Goal: Task Accomplishment & Management: Use online tool/utility

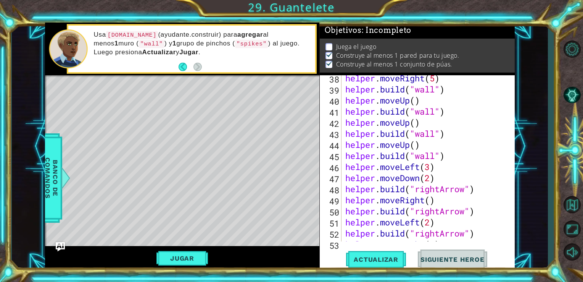
scroll to position [445, 0]
click at [182, 259] on button "Jugar" at bounding box center [182, 258] width 52 height 15
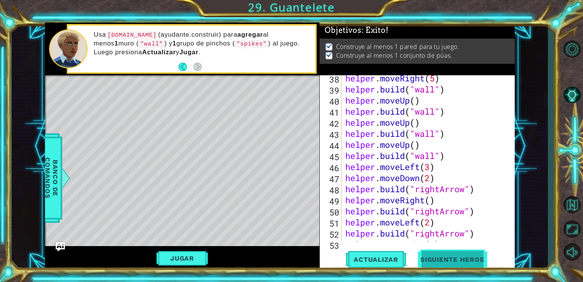
click at [456, 253] on button "Siguiente Heroe" at bounding box center [452, 259] width 79 height 19
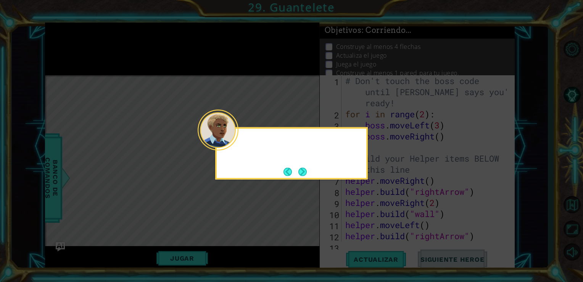
scroll to position [0, 0]
click at [301, 169] on button "Next" at bounding box center [302, 171] width 8 height 8
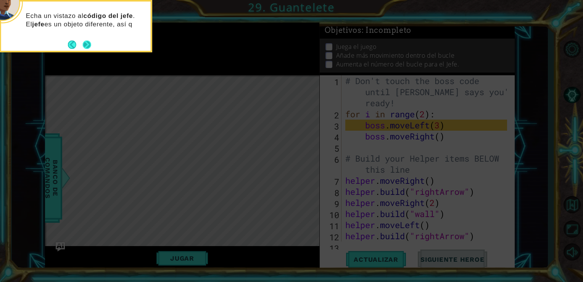
click at [84, 43] on button "Next" at bounding box center [87, 44] width 8 height 8
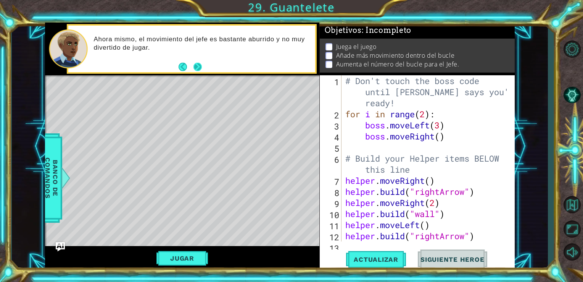
click at [202, 66] on button "Next" at bounding box center [197, 67] width 8 height 8
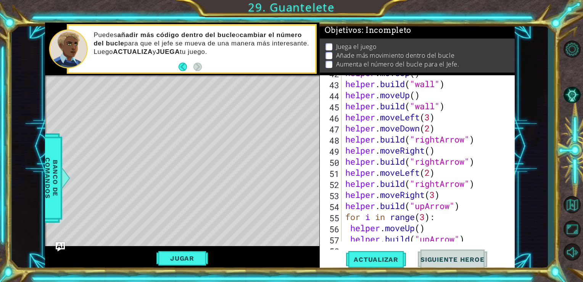
scroll to position [586, 0]
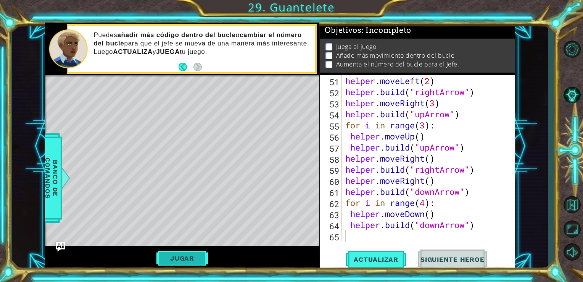
click at [185, 259] on button "Jugar" at bounding box center [182, 258] width 52 height 15
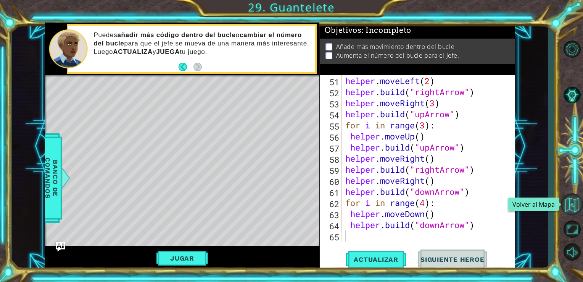
click at [575, 207] on button "Volver al Mapa" at bounding box center [572, 204] width 22 height 22
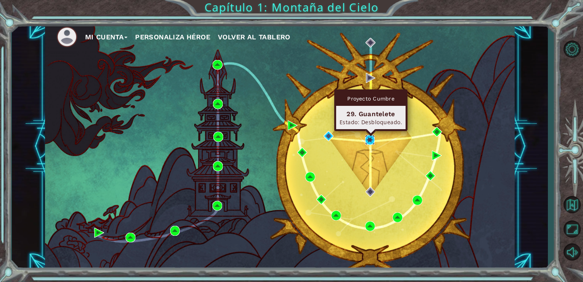
click at [371, 135] on img at bounding box center [370, 140] width 10 height 10
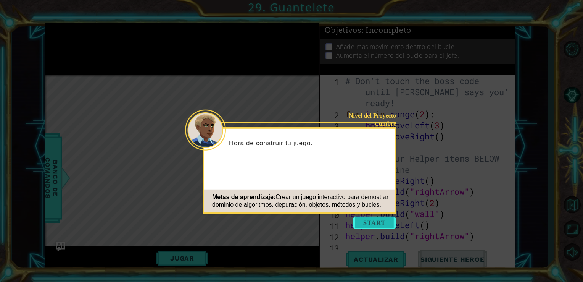
click at [371, 224] on button "Start" at bounding box center [375, 222] width 44 height 12
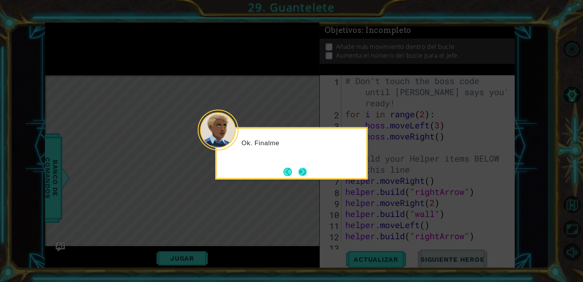
click at [307, 172] on button "Next" at bounding box center [302, 171] width 8 height 8
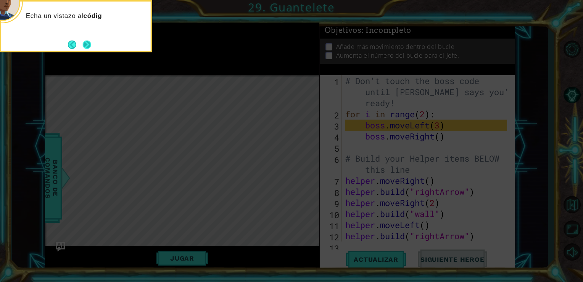
click at [91, 40] on button "Next" at bounding box center [87, 44] width 8 height 8
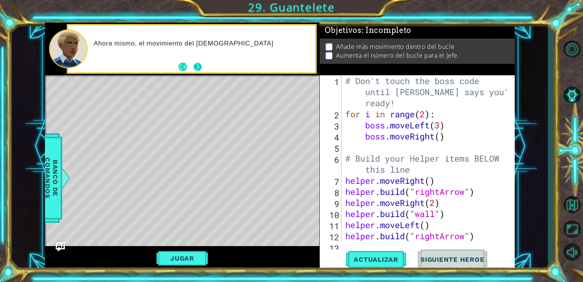
click at [193, 70] on button "Next" at bounding box center [197, 67] width 8 height 8
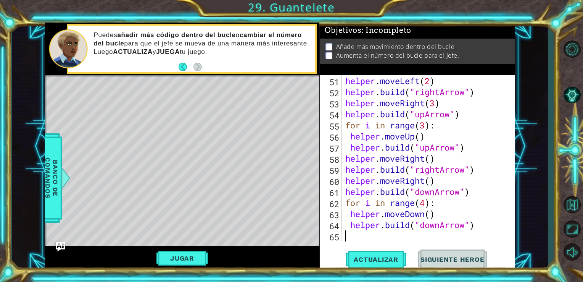
scroll to position [586, 0]
click at [573, 205] on button "Volver al Mapa" at bounding box center [572, 204] width 22 height 22
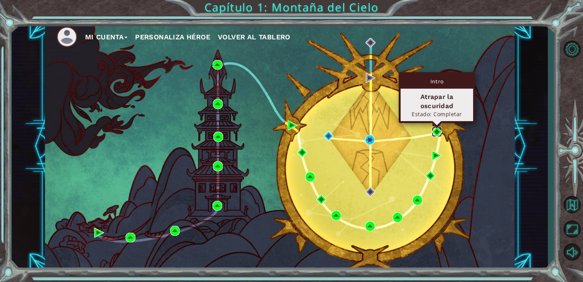
click at [434, 134] on img at bounding box center [437, 132] width 10 height 10
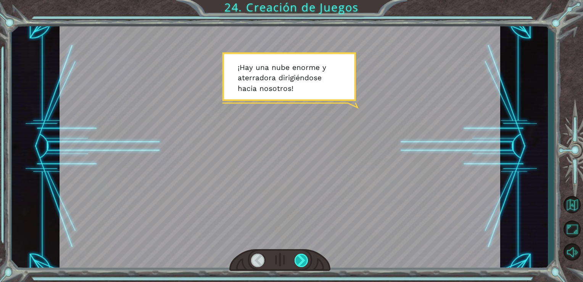
click at [307, 263] on div at bounding box center [302, 259] width 14 height 13
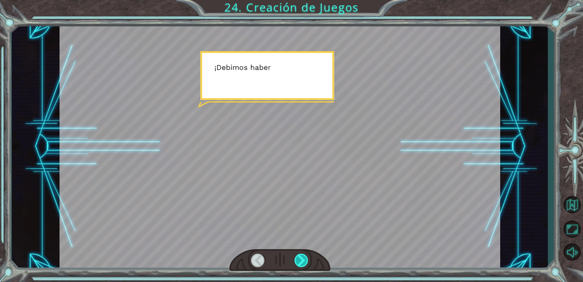
click at [307, 263] on div at bounding box center [302, 259] width 14 height 13
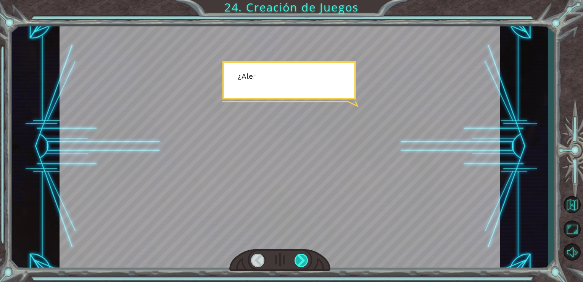
click at [307, 263] on div at bounding box center [302, 259] width 14 height 13
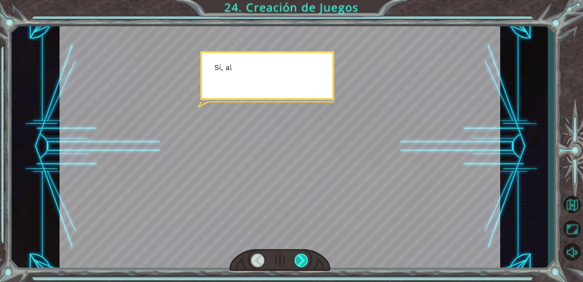
click at [307, 263] on div at bounding box center [302, 259] width 14 height 13
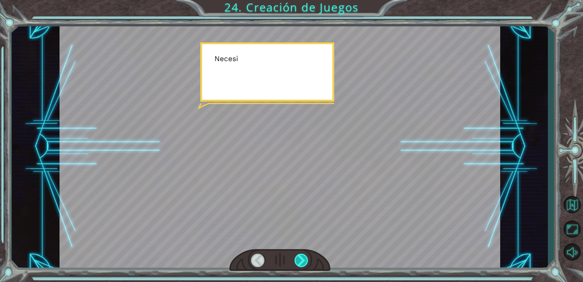
click at [307, 263] on div at bounding box center [302, 259] width 14 height 13
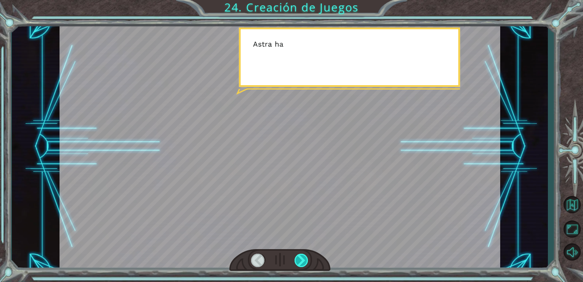
click at [307, 263] on div at bounding box center [302, 259] width 14 height 13
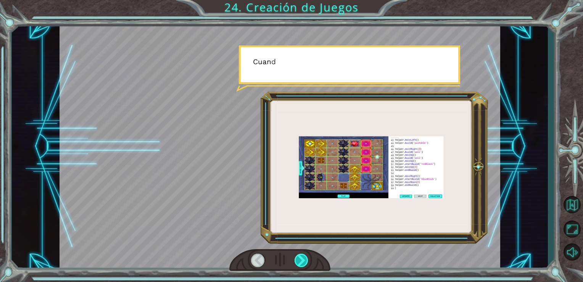
click at [307, 263] on div at bounding box center [302, 259] width 14 height 13
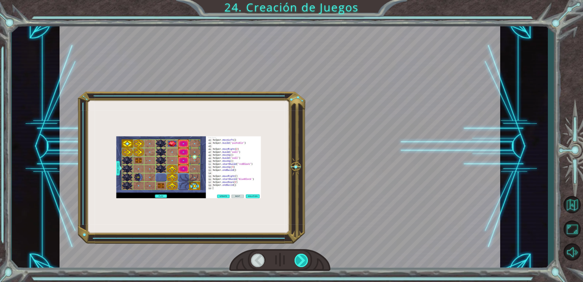
click at [307, 263] on div at bounding box center [302, 259] width 14 height 13
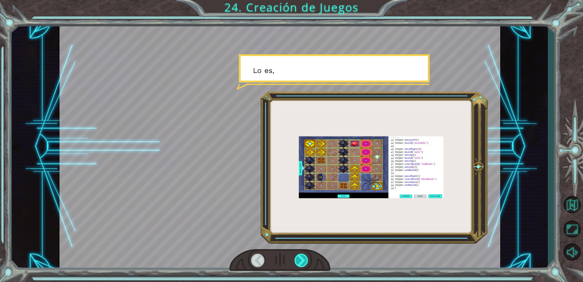
click at [307, 263] on div at bounding box center [302, 259] width 14 height 13
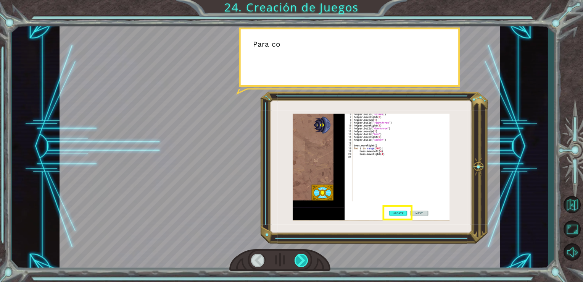
click at [307, 263] on div at bounding box center [302, 259] width 14 height 13
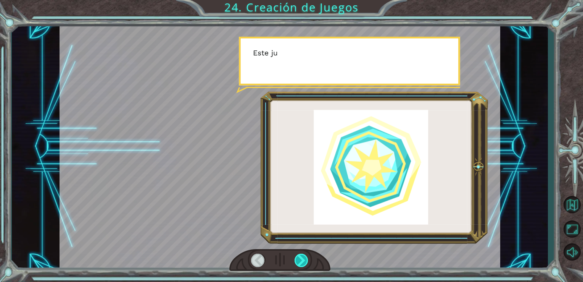
click at [307, 263] on div at bounding box center [302, 259] width 14 height 13
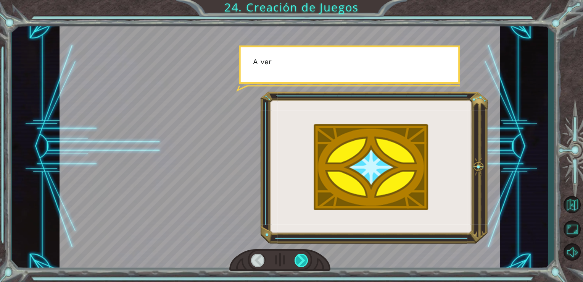
click at [307, 263] on div at bounding box center [302, 259] width 14 height 13
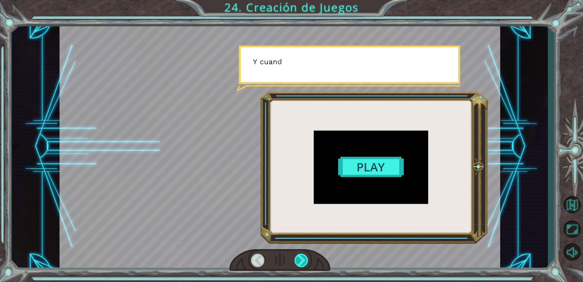
click at [307, 263] on div at bounding box center [302, 259] width 14 height 13
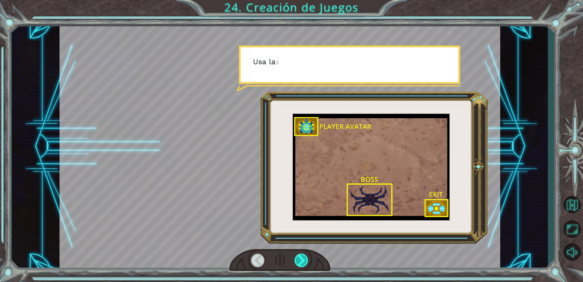
click at [307, 263] on div at bounding box center [302, 259] width 14 height 13
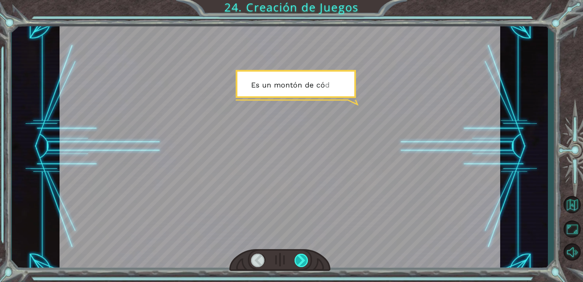
click at [307, 263] on div at bounding box center [302, 259] width 14 height 13
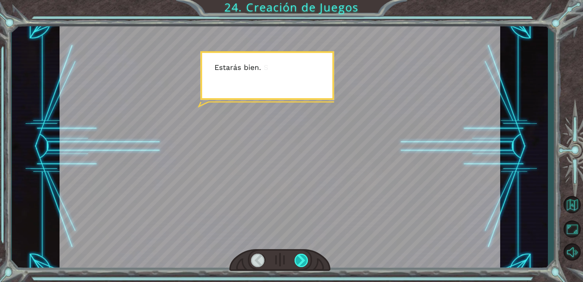
click at [305, 263] on div at bounding box center [302, 259] width 14 height 13
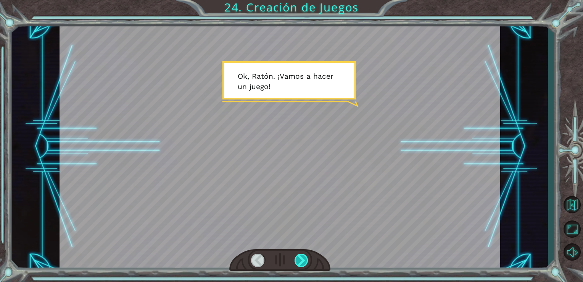
click at [305, 263] on div at bounding box center [302, 259] width 14 height 13
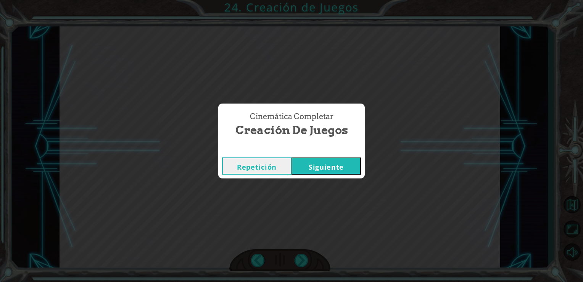
click at [340, 172] on button "Siguiente" at bounding box center [326, 165] width 69 height 17
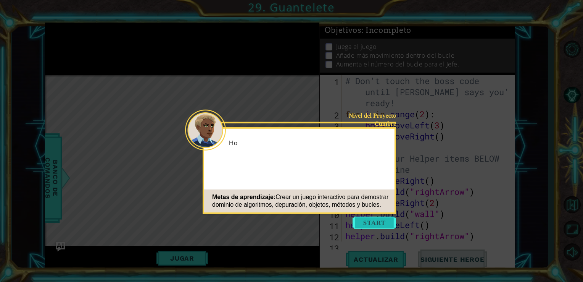
click at [361, 221] on button "Start" at bounding box center [375, 222] width 44 height 12
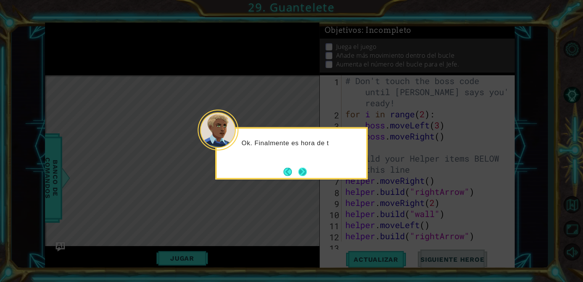
click at [305, 174] on button "Next" at bounding box center [302, 171] width 8 height 8
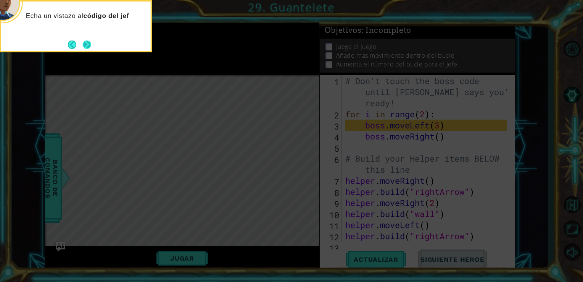
click at [91, 47] on button "Next" at bounding box center [87, 44] width 8 height 8
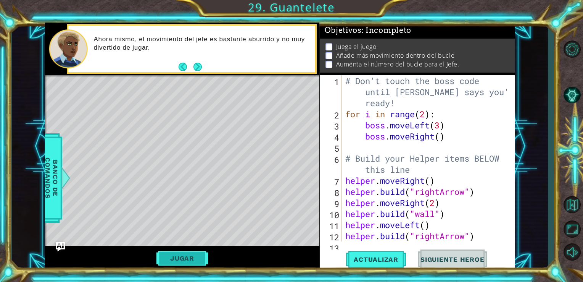
click at [171, 260] on button "Jugar" at bounding box center [182, 258] width 52 height 15
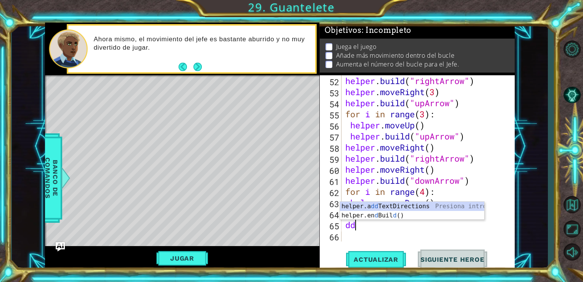
type textarea "d"
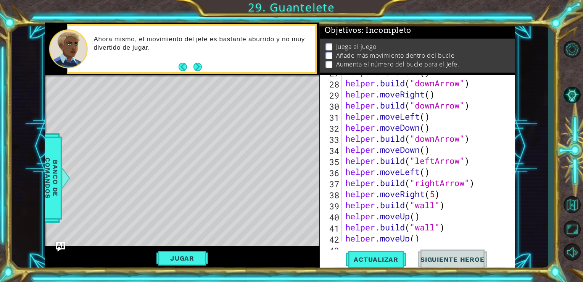
scroll to position [586, 0]
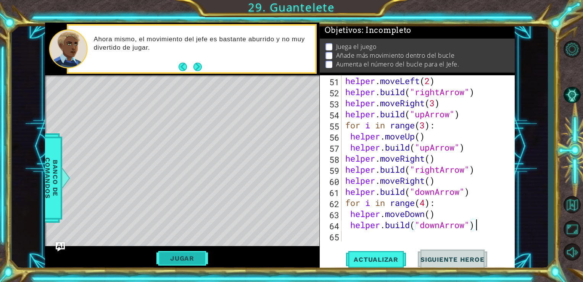
type textarea "[DOMAIN_NAME]("downArrow")"
click at [198, 258] on button "Jugar" at bounding box center [182, 258] width 52 height 15
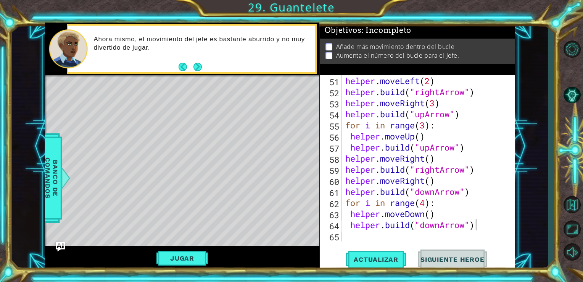
drag, startPoint x: 433, startPoint y: 46, endPoint x: 433, endPoint y: 54, distance: 8.0
click at [433, 54] on ul "Añade más movimiento dentro del bucle Aumenta el número del bucle para el Jefe." at bounding box center [417, 51] width 187 height 18
click at [432, 53] on p "Aumenta el número del bucle para el Jefe." at bounding box center [397, 55] width 123 height 8
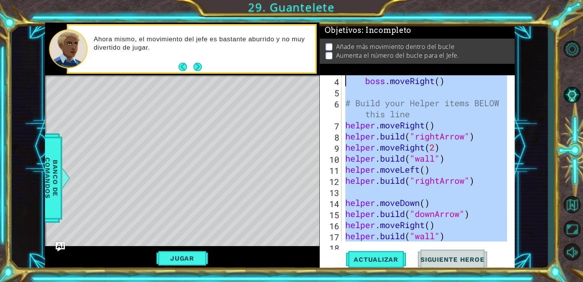
scroll to position [0, 0]
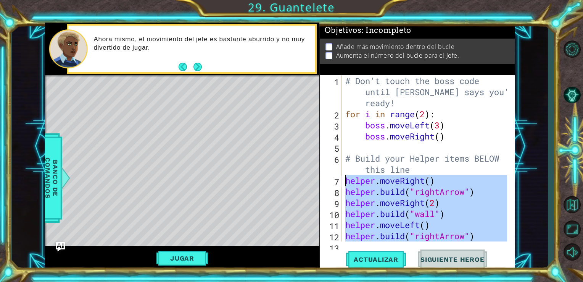
drag, startPoint x: 476, startPoint y: 233, endPoint x: 341, endPoint y: 177, distance: 146.1
click at [341, 177] on div "1 2 3 4 5 6 7 8 9 10 11 12 13 # Don't touch the boss code until [PERSON_NAME] s…" at bounding box center [416, 158] width 193 height 166
type textarea "helper.moveRight() [DOMAIN_NAME]("rightArrow")"
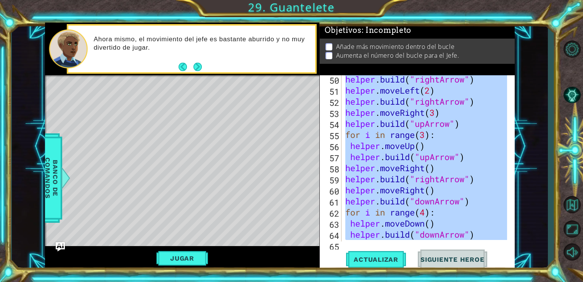
scroll to position [586, 0]
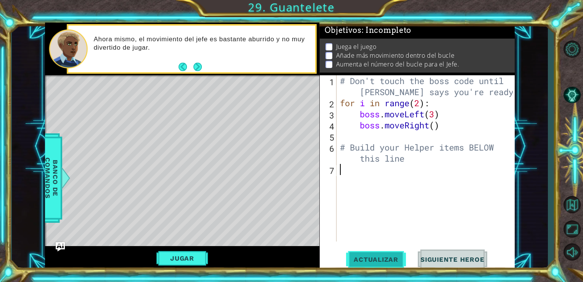
click at [376, 260] on span "Actualizar" at bounding box center [376, 259] width 60 height 8
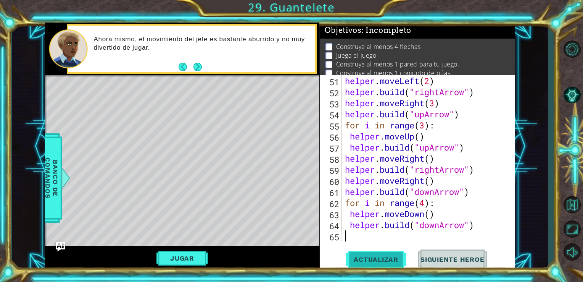
click at [366, 260] on span "Actualizar" at bounding box center [376, 259] width 60 height 8
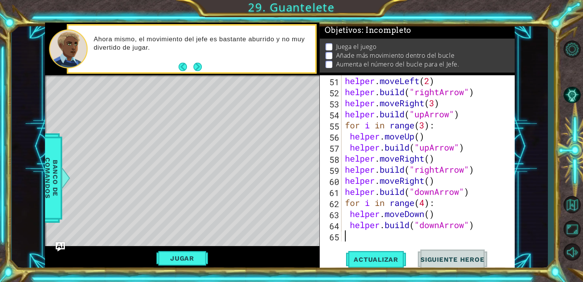
click at [461, 239] on div "helper . moveLeft ( 2 ) helper . build ( "rightArrow" ) helper . moveRight ( 3 …" at bounding box center [427, 169] width 168 height 188
click at [471, 150] on div "helper . build ( "rightArrow" ) helper . moveLeft ( 2 ) helper . build ( "right…" at bounding box center [427, 158] width 168 height 188
type textarea "[DOMAIN_NAME]("upArrow")"
click at [482, 231] on div "helper . moveLeft ( 2 ) helper . build ( "rightArrow" ) helper . moveRight ( 3 …" at bounding box center [427, 169] width 168 height 188
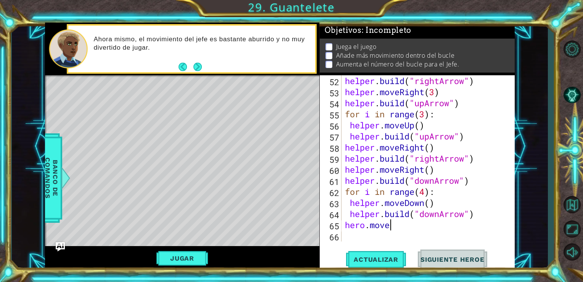
scroll to position [0, 2]
click at [364, 227] on div "helper . build ( "rightArrow" ) helper . moveRight ( 3 ) helper . build ( "upAr…" at bounding box center [427, 169] width 168 height 188
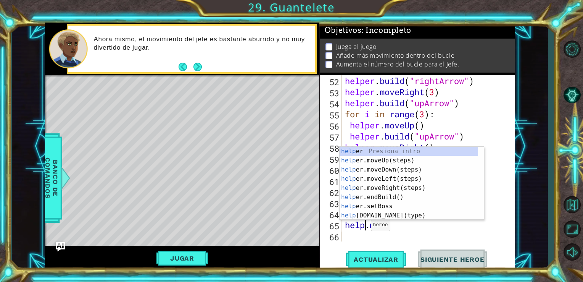
scroll to position [0, 1]
click at [412, 227] on div "helper . build ( "rightArrow" ) helper . moveRight ( 3 ) helper . build ( "upAr…" at bounding box center [427, 169] width 168 height 188
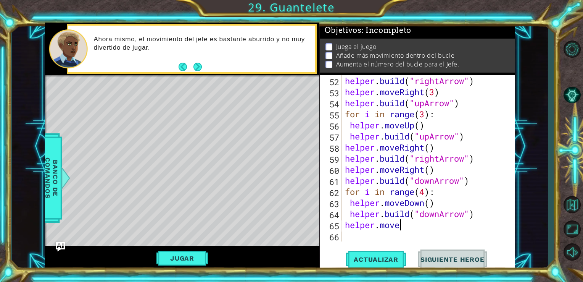
scroll to position [0, 2]
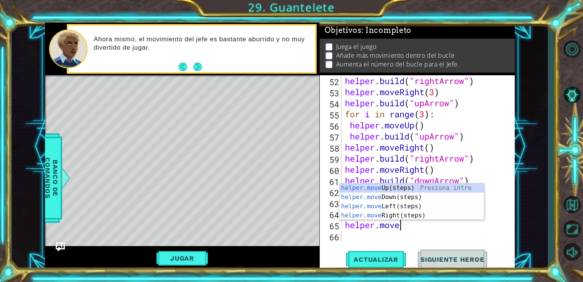
type textarea "helper.movel"
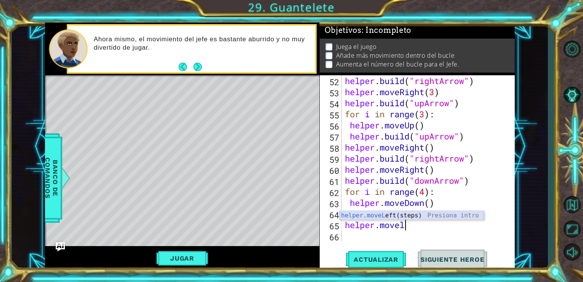
click at [408, 218] on div "helper.moveL eft(steps) Presiona intro" at bounding box center [412, 224] width 144 height 27
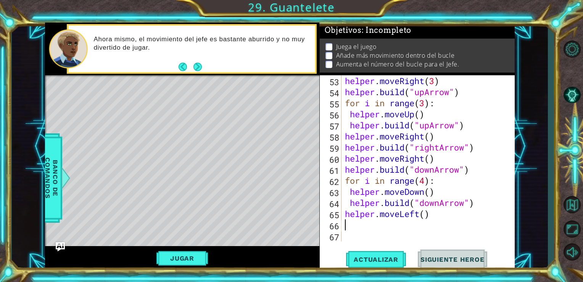
scroll to position [609, 0]
click at [350, 206] on div "helper . moveRight ( 3 ) helper . build ( "upArrow" ) for i in range ( 3 ) : he…" at bounding box center [427, 169] width 168 height 188
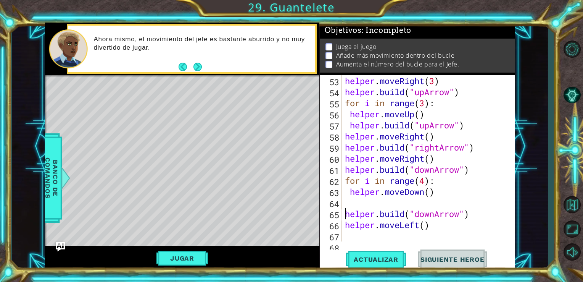
type textarea "[DOMAIN_NAME]("downArrow")"
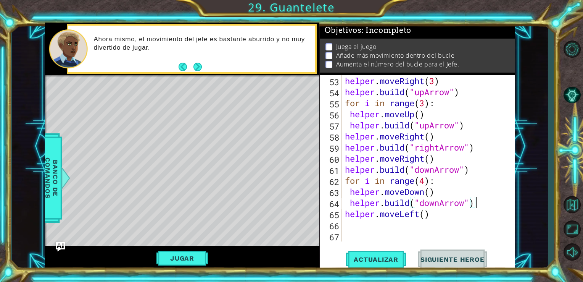
click at [487, 205] on div "helper . moveRight ( 3 ) helper . build ( "upArrow" ) for i in range ( 3 ) : he…" at bounding box center [427, 169] width 168 height 188
click at [435, 227] on div "helper . moveRight ( 3 ) helper . build ( "upArrow" ) for i in range ( 3 ) : he…" at bounding box center [427, 169] width 168 height 188
click at [423, 226] on div "helper . moveRight ( 3 ) helper . build ( "upArrow" ) for i in range ( 3 ) : he…" at bounding box center [427, 169] width 168 height 188
click at [427, 228] on div "helper . moveRight ( 3 ) helper . build ( "upArrow" ) for i in range ( 3 ) : he…" at bounding box center [427, 169] width 168 height 188
type textarea "helper.moveLeft(5)"
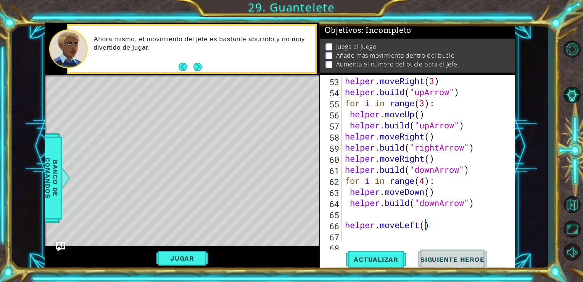
scroll to position [0, 3]
click at [426, 232] on div "helper . moveRight ( 3 ) helper . build ( "upArrow" ) for i in range ( 3 ) : he…" at bounding box center [427, 169] width 168 height 188
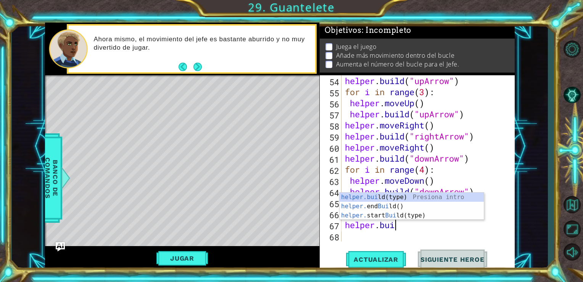
scroll to position [0, 2]
click at [394, 197] on div "helper.buil d(type) Presiona intro helper. end Buil d() Presiona intro helper. …" at bounding box center [412, 215] width 144 height 46
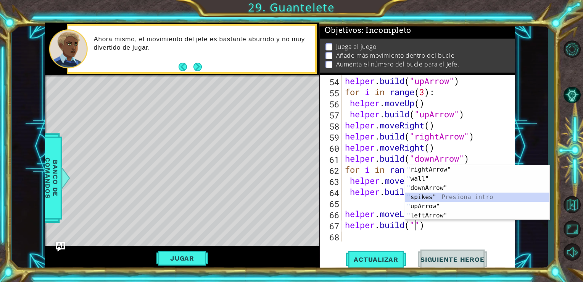
click at [432, 199] on div "" rightArrow" Presiona intro " wall" Presiona intro " downArrow" Presiona intro…" at bounding box center [477, 201] width 144 height 73
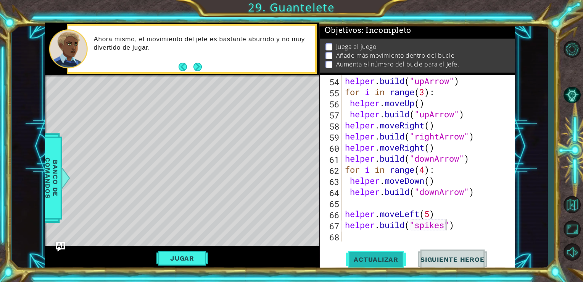
type textarea "[DOMAIN_NAME]("spikes")"
click at [381, 255] on span "Actualizar" at bounding box center [376, 259] width 60 height 8
click at [434, 206] on div "helper . build ( "upArrow" ) for i in range ( 3 ) : helper . moveUp ( ) helper …" at bounding box center [427, 169] width 168 height 188
click at [434, 218] on div "helper . build ( "upArrow" ) for i in range ( 3 ) : helper . moveUp ( ) helper …" at bounding box center [427, 169] width 168 height 188
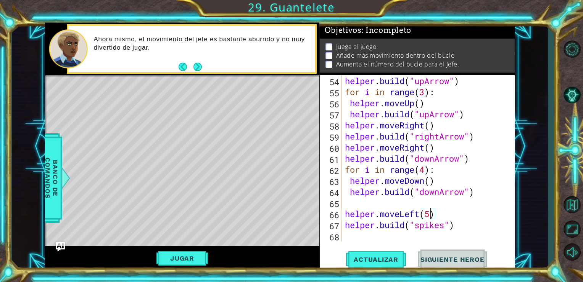
click at [432, 211] on div "helper . build ( "upArrow" ) for i in range ( 3 ) : helper . moveUp ( ) helper …" at bounding box center [427, 169] width 168 height 188
type textarea "helper.moveLeft()"
click at [435, 218] on div "helper . build ( "upArrow" ) for i in range ( 3 ) : helper . moveUp ( ) helper …" at bounding box center [427, 169] width 168 height 188
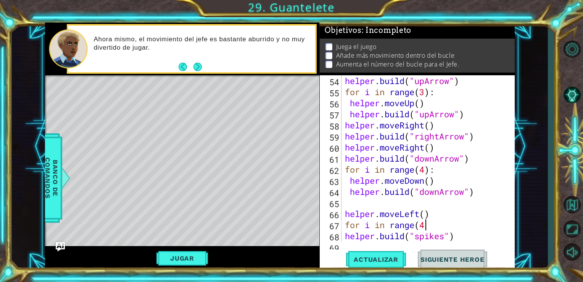
scroll to position [0, 3]
click at [424, 223] on div "helper . build ( "upArrow" ) for i in range ( 3 ) : helper . moveUp ( ) helper …" at bounding box center [427, 169] width 168 height 188
type textarea "for i in range(5)"
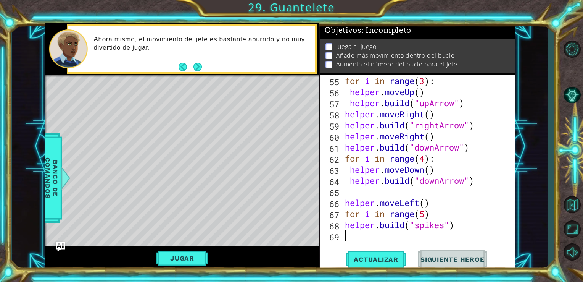
click at [450, 232] on div "for i in range ( 3 ) : helper . moveUp ( ) helper . build ( "upArrow" ) helper …" at bounding box center [427, 169] width 168 height 188
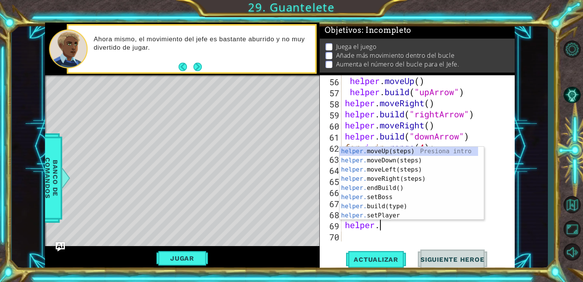
scroll to position [0, 1]
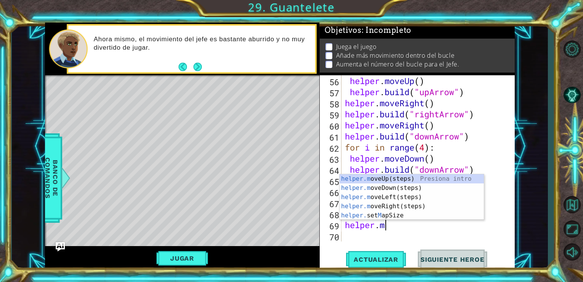
type textarea "[DOMAIN_NAME]"
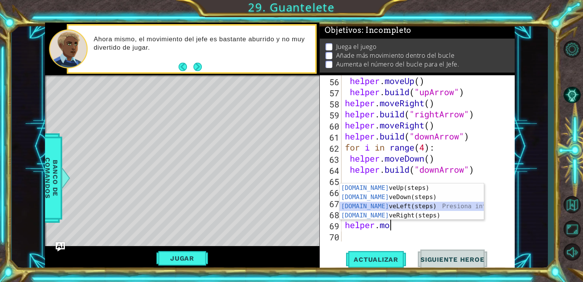
click at [388, 204] on div "[DOMAIN_NAME] veUp(steps) Presiona intro [DOMAIN_NAME] veDown(steps) Presiona i…" at bounding box center [412, 210] width 144 height 55
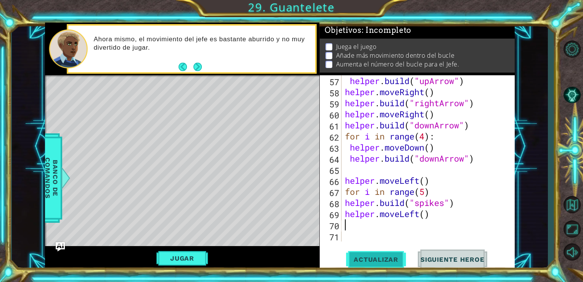
click at [390, 254] on button "Actualizar" at bounding box center [376, 258] width 60 height 19
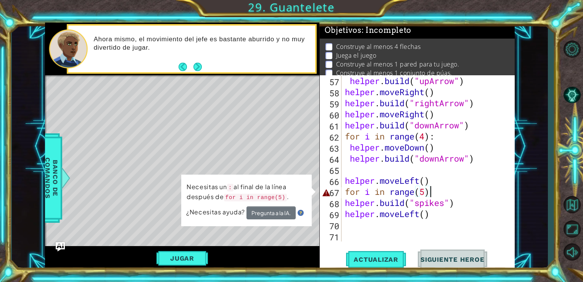
click at [430, 192] on div "helper . build ( "upArrow" ) helper . moveRight ( ) helper . build ( "rightArro…" at bounding box center [427, 169] width 168 height 188
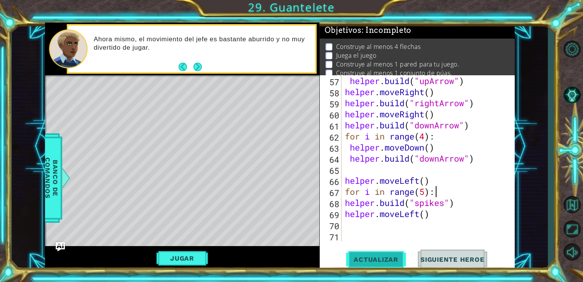
click at [372, 253] on button "Actualizar" at bounding box center [376, 258] width 60 height 19
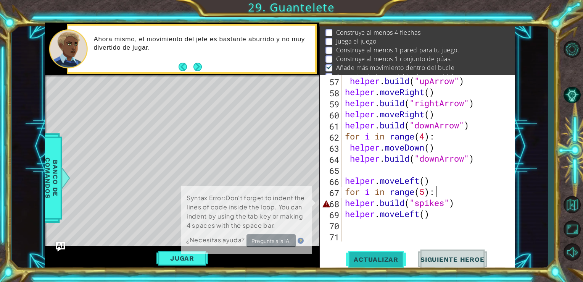
scroll to position [16, 0]
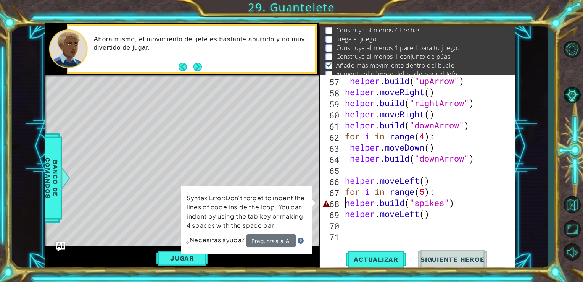
click at [346, 203] on div "helper . build ( "upArrow" ) helper . moveRight ( ) helper . build ( "rightArro…" at bounding box center [427, 169] width 168 height 188
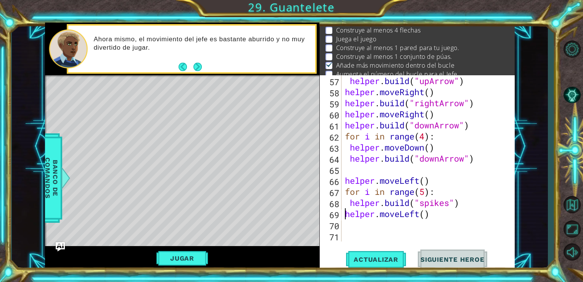
click at [345, 218] on div "helper . build ( "upArrow" ) helper . moveRight ( ) helper . build ( "rightArro…" at bounding box center [427, 169] width 168 height 188
click at [359, 253] on button "Actualizar" at bounding box center [376, 258] width 60 height 19
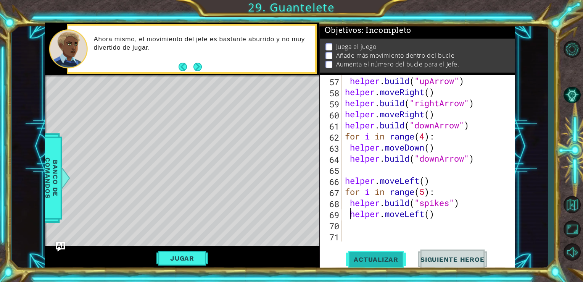
scroll to position [0, 0]
click at [192, 250] on div "Jugar" at bounding box center [182, 258] width 275 height 25
click at [191, 258] on button "Jugar" at bounding box center [182, 258] width 52 height 15
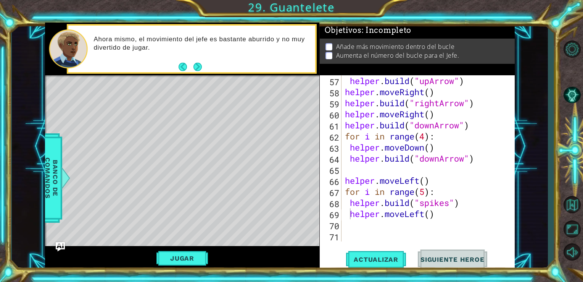
scroll to position [653, 0]
click at [198, 252] on button "Jugar" at bounding box center [182, 258] width 52 height 15
click at [194, 254] on button "Jugar" at bounding box center [182, 258] width 52 height 15
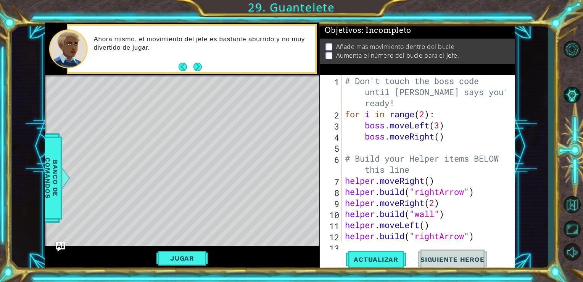
scroll to position [0, 0]
click at [425, 118] on div "# Don't touch the boss code until [PERSON_NAME] says you're ready! for i in ran…" at bounding box center [427, 180] width 168 height 210
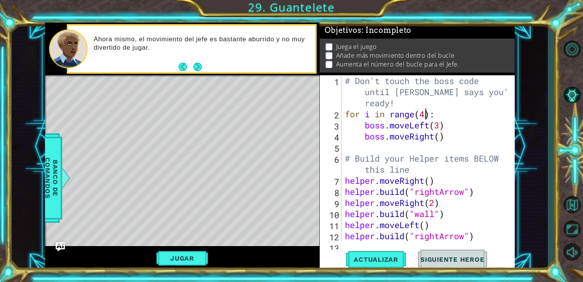
click at [462, 128] on div "# Don't touch the boss code until [PERSON_NAME] says you're ready! for i in ran…" at bounding box center [427, 180] width 168 height 210
type textarea "boss.moveLeft(3)"
click at [195, 256] on button "Jugar" at bounding box center [182, 258] width 52 height 15
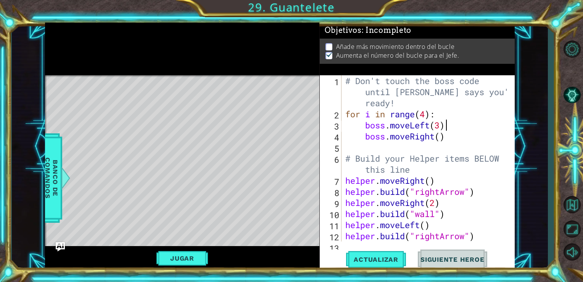
click at [455, 145] on div "# Don't touch the boss code until [PERSON_NAME] says you're ready! for i in ran…" at bounding box center [428, 180] width 168 height 210
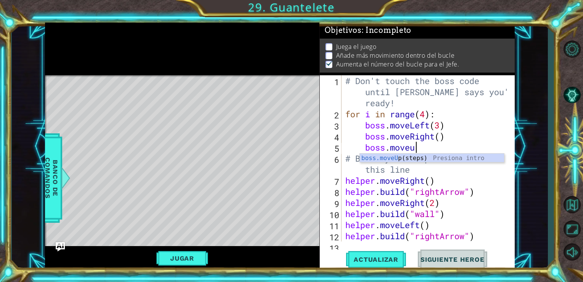
scroll to position [0, 3]
type textarea "boss.move"
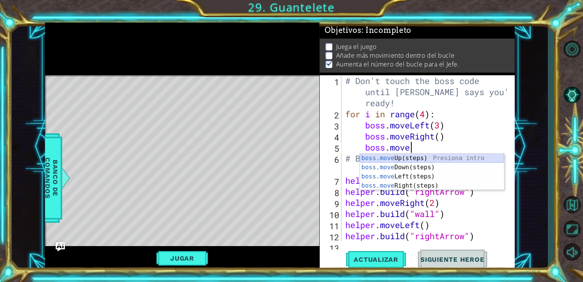
click at [438, 158] on div "boss.move Up(steps) Presiona intro boss.move Down(steps) Presiona intro boss.mo…" at bounding box center [432, 180] width 144 height 55
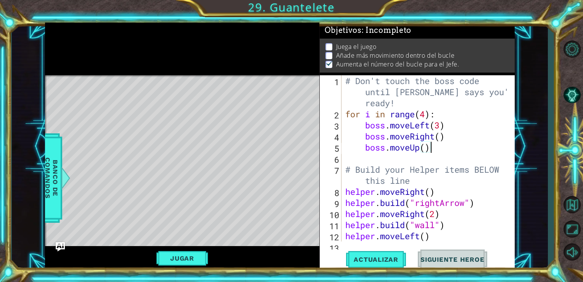
click at [455, 149] on div "# Don't touch the boss code until [PERSON_NAME] says you're ready! for i in ran…" at bounding box center [428, 180] width 168 height 210
click at [364, 253] on button "Actualizar" at bounding box center [376, 258] width 60 height 19
click at [189, 253] on button "Jugar" at bounding box center [182, 258] width 52 height 15
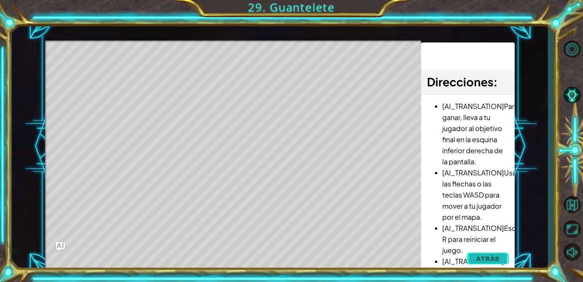
click at [484, 255] on span "Atrás" at bounding box center [487, 259] width 23 height 8
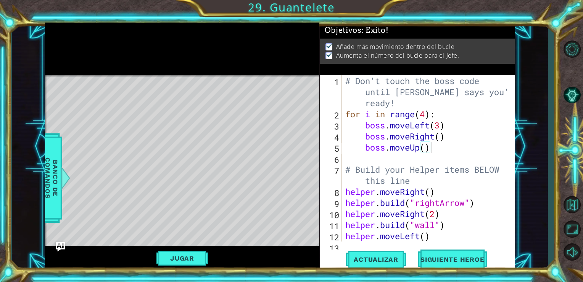
click at [439, 124] on div "# Don't touch the boss code until [PERSON_NAME] says you're ready! for i in ran…" at bounding box center [428, 180] width 168 height 210
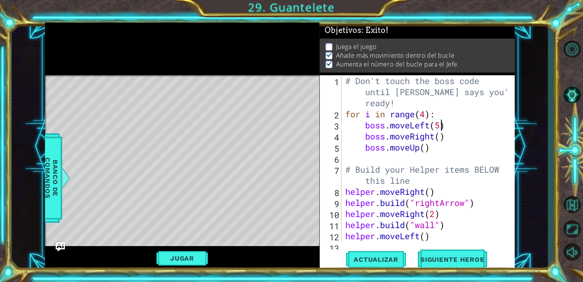
scroll to position [0, 4]
click at [194, 259] on button "Jugar" at bounding box center [182, 258] width 52 height 15
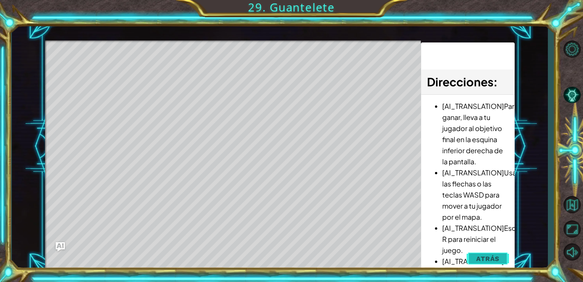
click at [497, 261] on span "Atrás" at bounding box center [487, 259] width 23 height 8
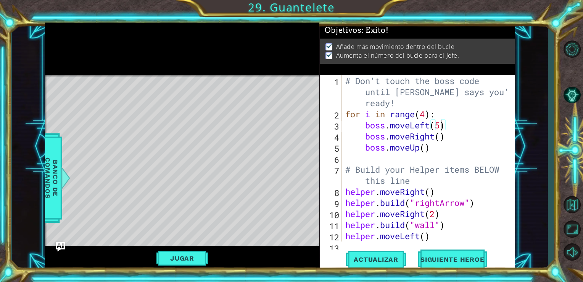
click at [440, 125] on div "# Don't touch the boss code until [PERSON_NAME] says you're ready! for i in ran…" at bounding box center [428, 180] width 168 height 210
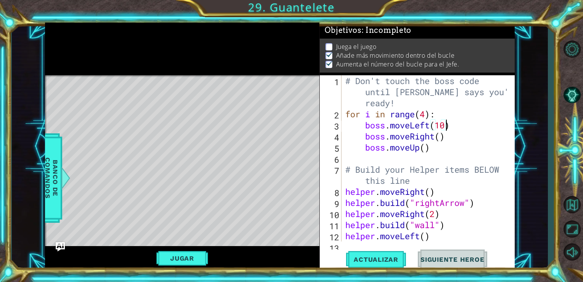
scroll to position [0, 4]
click at [194, 258] on button "Jugar" at bounding box center [182, 258] width 52 height 15
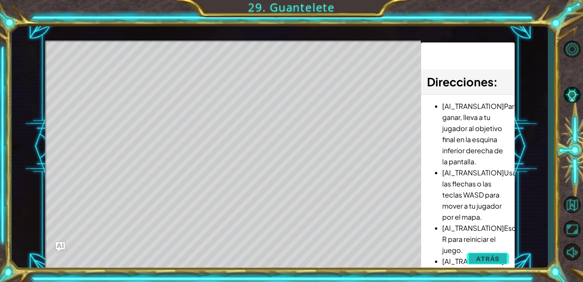
click at [488, 257] on span "Atrás" at bounding box center [487, 259] width 23 height 8
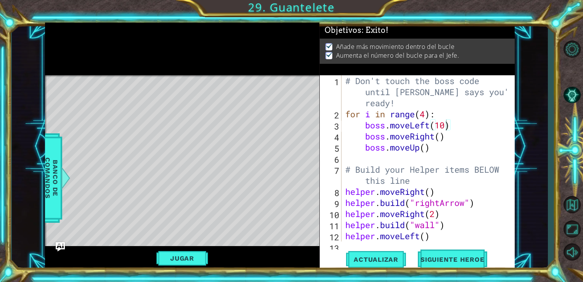
scroll to position [0, 4]
click at [447, 140] on div "# Don't touch the boss code until [PERSON_NAME] says you're ready! for i in ran…" at bounding box center [428, 180] width 168 height 210
click at [436, 152] on div "# Don't touch the boss code until [PERSON_NAME] says you're ready! for i in ran…" at bounding box center [428, 180] width 168 height 210
type textarea "boss.moveUp()"
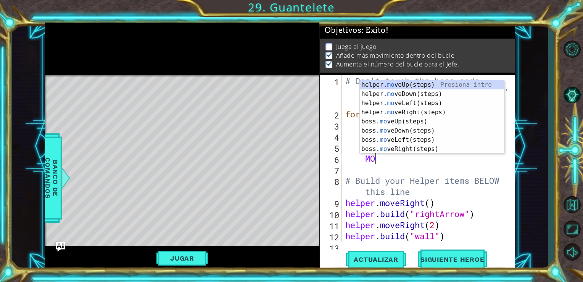
type textarea "M"
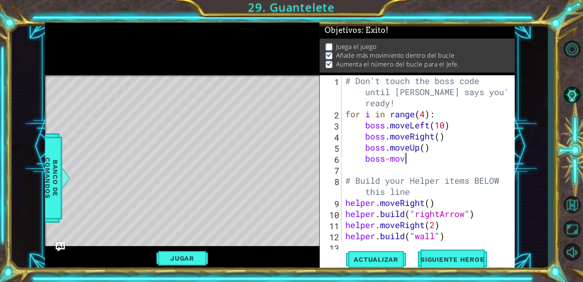
scroll to position [0, 2]
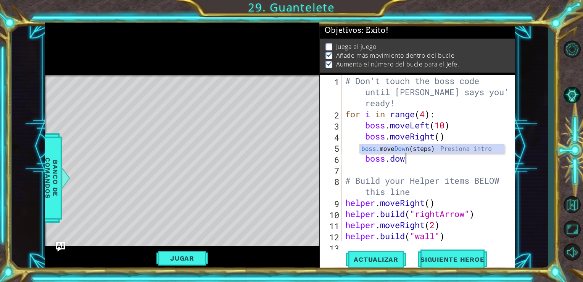
type textarea "boss.down"
click at [423, 151] on div "boss. move Down (steps) Presiona intro" at bounding box center [432, 157] width 144 height 27
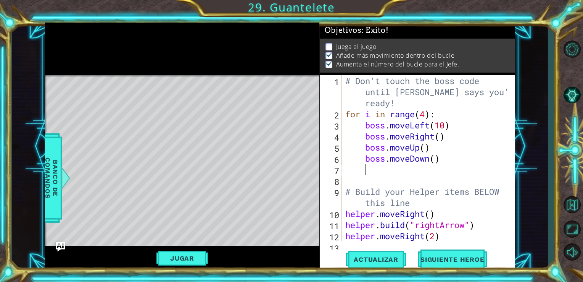
scroll to position [0, 0]
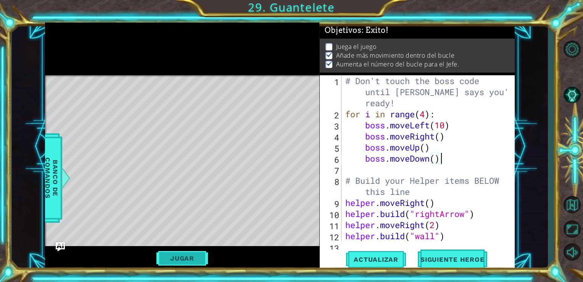
click at [197, 263] on button "Jugar" at bounding box center [182, 258] width 52 height 15
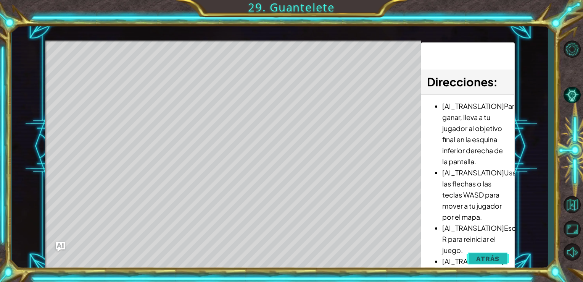
click at [495, 259] on span "Atrás" at bounding box center [487, 259] width 23 height 8
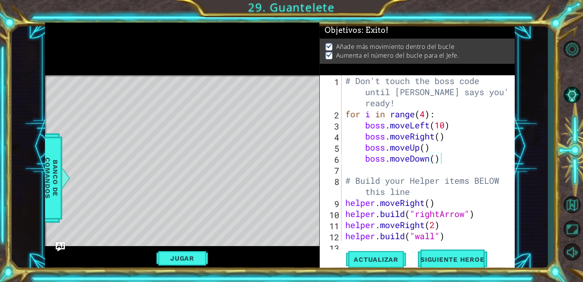
click at [426, 116] on div "# Don't touch the boss code until [PERSON_NAME] says you're ready! for i in ran…" at bounding box center [428, 180] width 168 height 210
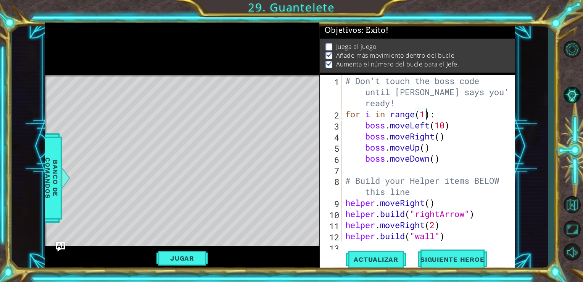
scroll to position [0, 3]
click at [435, 159] on div "# Don't touch the boss code until [PERSON_NAME] says you're ready! for i in ran…" at bounding box center [428, 180] width 168 height 210
click at [455, 133] on div "# Don't touch the boss code until [PERSON_NAME] says you're ready! for i in ran…" at bounding box center [428, 180] width 168 height 210
type textarea "boss.moveRight()"
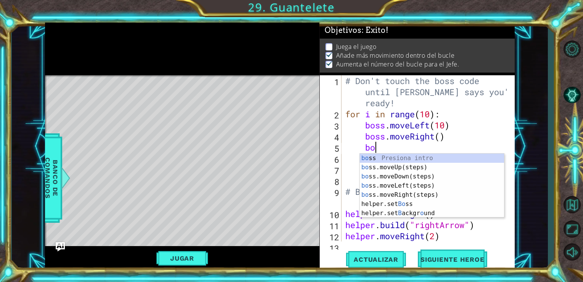
scroll to position [0, 1]
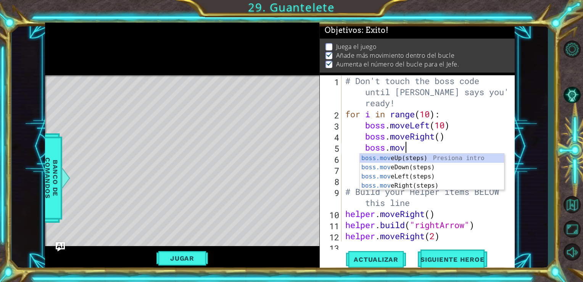
type textarea "boss.move"
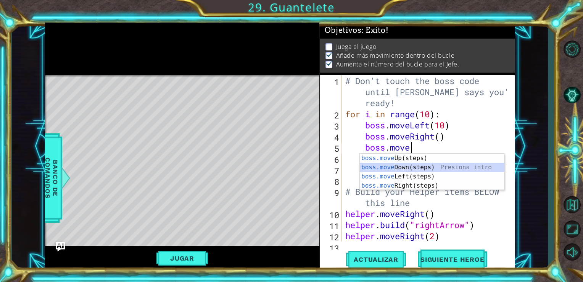
click at [435, 167] on div "boss.move Up(steps) Presiona intro boss.move Down(steps) Presiona intro boss.mo…" at bounding box center [432, 180] width 144 height 55
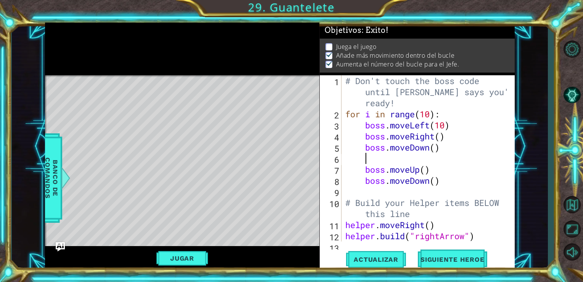
scroll to position [0, 0]
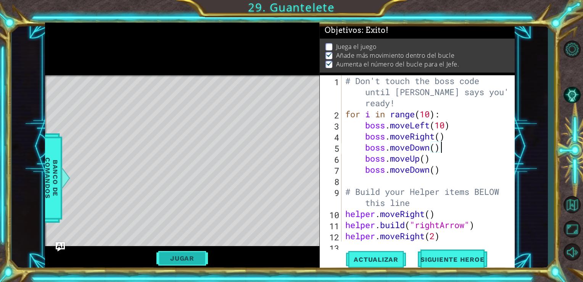
type textarea "boss.moveDown()"
click at [191, 262] on button "Jugar" at bounding box center [182, 258] width 52 height 15
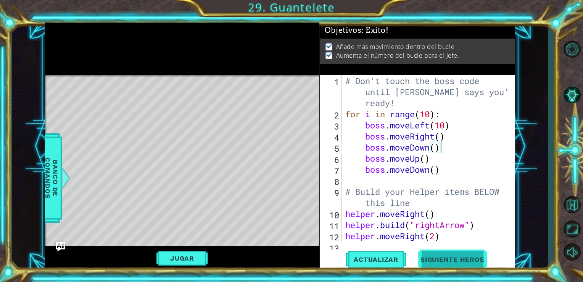
click at [456, 260] on span "Siguiente Heroe" at bounding box center [452, 259] width 79 height 8
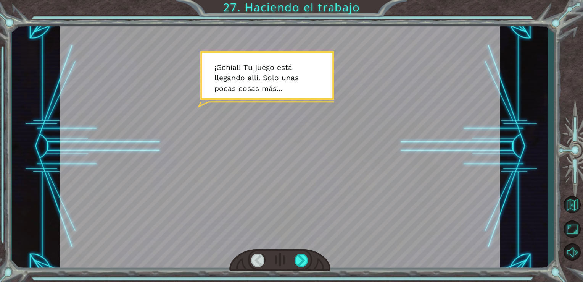
click at [298, 88] on div at bounding box center [280, 147] width 441 height 248
click at [305, 257] on div at bounding box center [302, 259] width 14 height 13
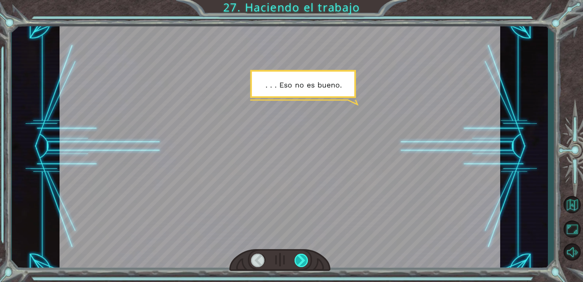
click at [305, 257] on div at bounding box center [302, 259] width 14 height 13
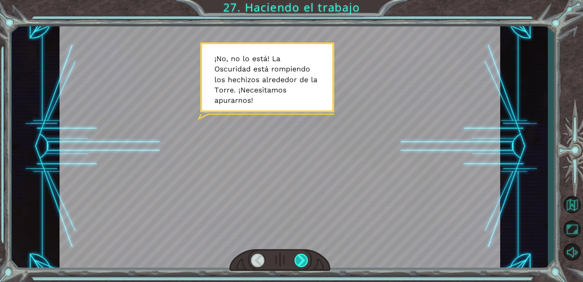
click at [305, 257] on div at bounding box center [302, 259] width 14 height 13
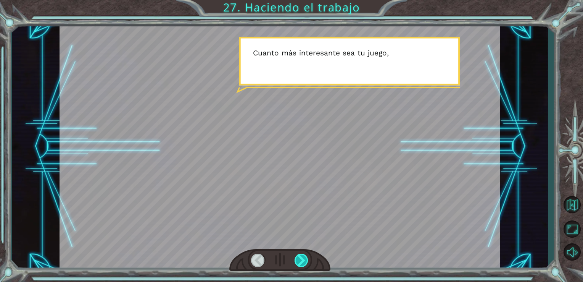
click at [305, 257] on div at bounding box center [302, 259] width 14 height 13
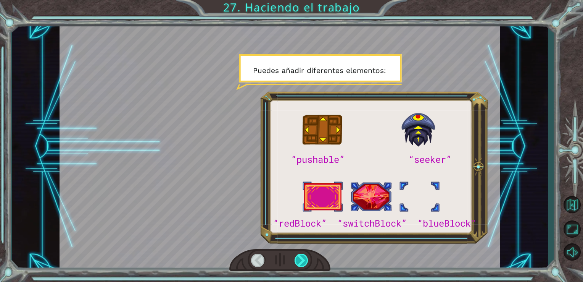
click at [305, 257] on div at bounding box center [302, 259] width 14 height 13
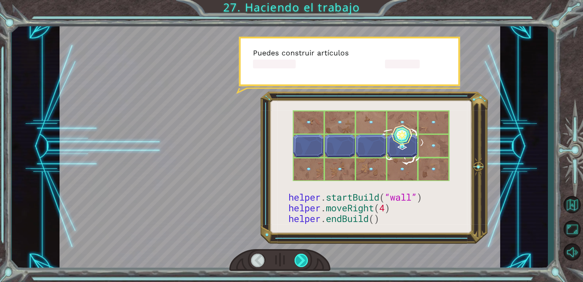
click at [305, 257] on div at bounding box center [302, 259] width 14 height 13
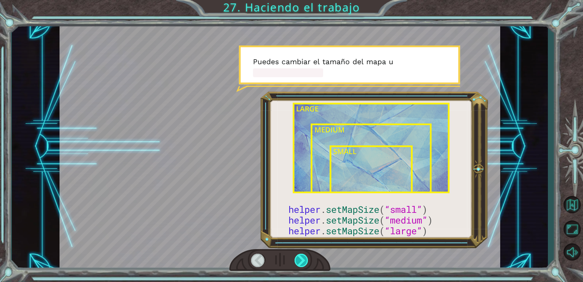
click at [305, 257] on div at bounding box center [302, 259] width 14 height 13
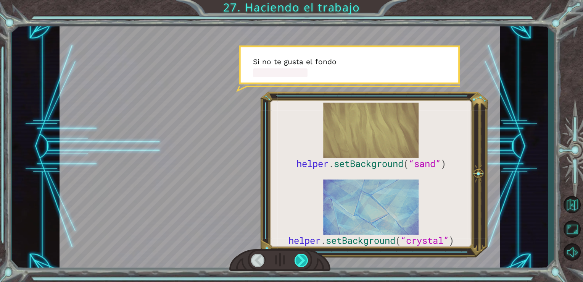
click at [305, 257] on div at bounding box center [302, 259] width 14 height 13
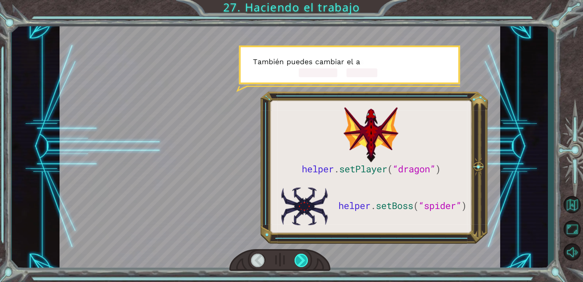
click at [305, 257] on div at bounding box center [302, 259] width 14 height 13
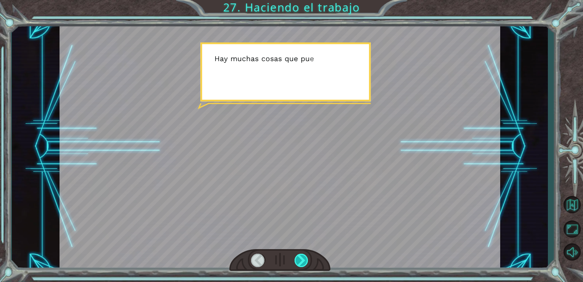
click at [305, 257] on div at bounding box center [302, 259] width 14 height 13
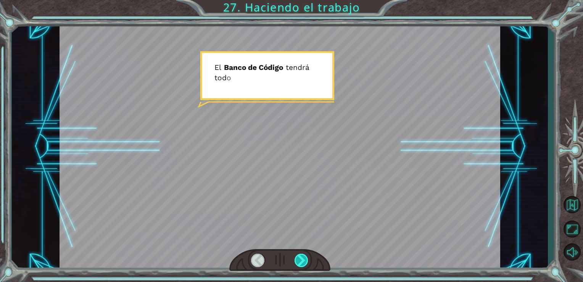
click at [305, 257] on div at bounding box center [302, 259] width 14 height 13
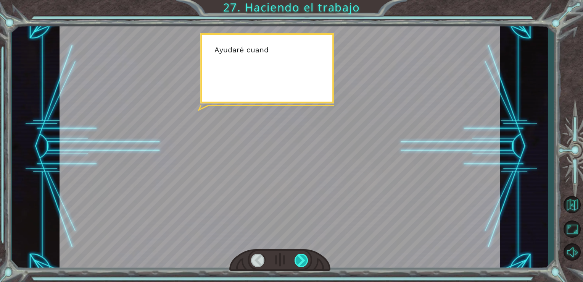
click at [305, 257] on div at bounding box center [302, 259] width 14 height 13
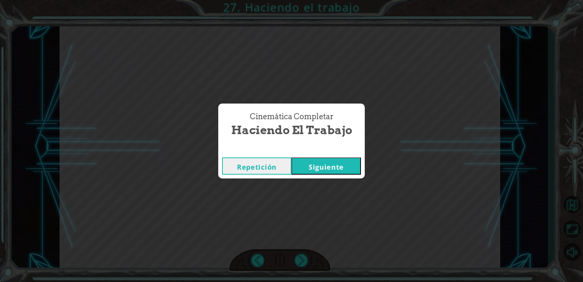
click at [335, 172] on button "Siguiente" at bounding box center [326, 165] width 69 height 17
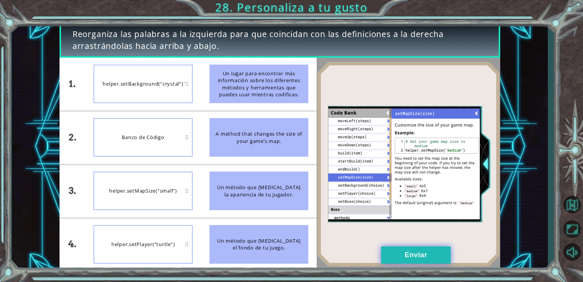
click at [399, 249] on button "Enviar" at bounding box center [415, 254] width 69 height 17
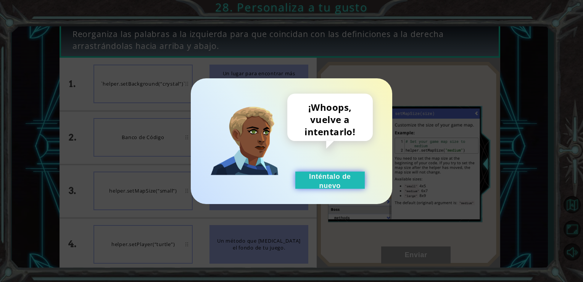
click at [345, 181] on button "Inténtalo de nuevo" at bounding box center [329, 179] width 69 height 17
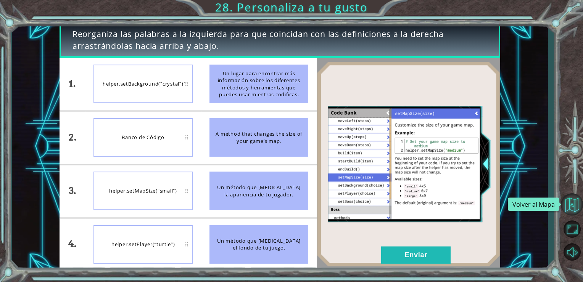
click at [574, 205] on button "Volver al Mapa" at bounding box center [572, 204] width 22 height 22
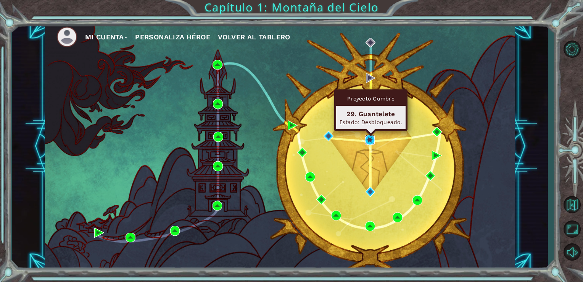
click at [368, 143] on img at bounding box center [370, 140] width 10 height 10
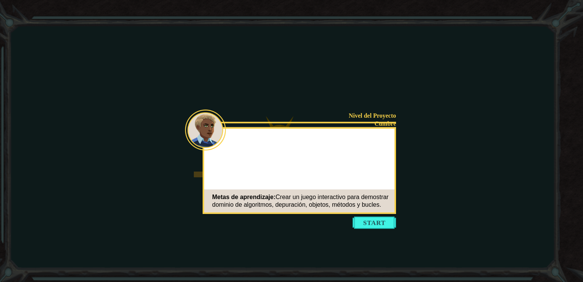
click at [377, 214] on icon at bounding box center [291, 141] width 583 height 282
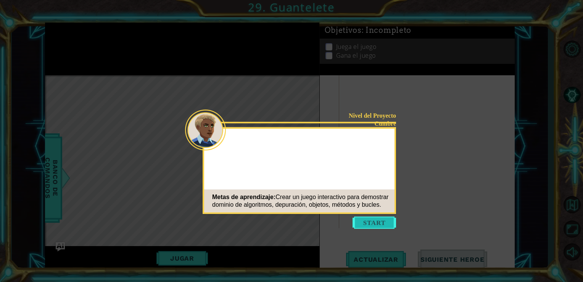
click at [376, 217] on button "Start" at bounding box center [375, 222] width 44 height 12
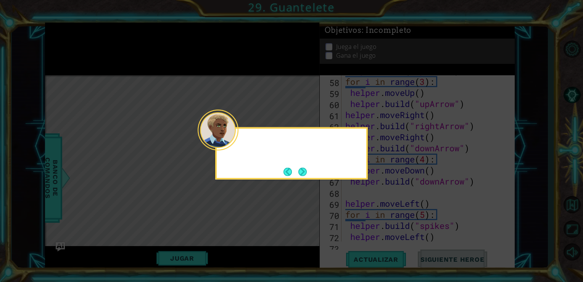
scroll to position [686, 0]
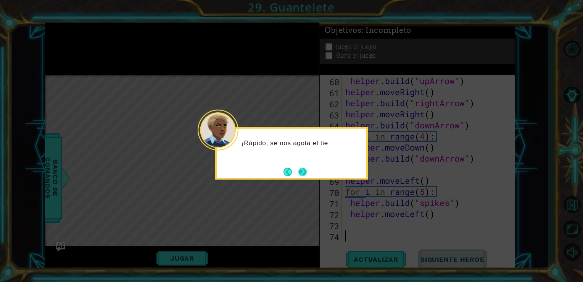
click at [307, 170] on button "Next" at bounding box center [302, 171] width 8 height 8
click at [303, 176] on button "Next" at bounding box center [302, 171] width 8 height 8
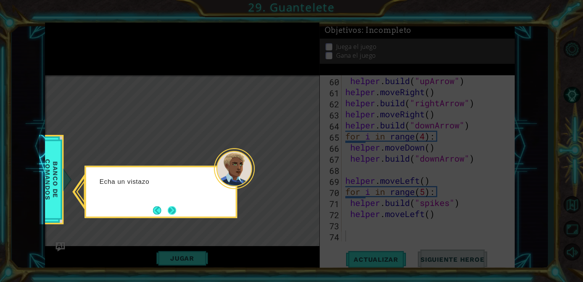
click at [171, 207] on button "Next" at bounding box center [172, 210] width 8 height 8
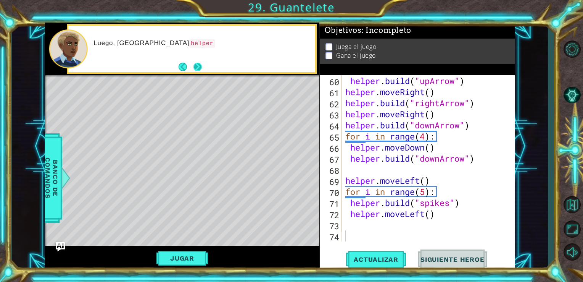
click at [202, 65] on button "Next" at bounding box center [197, 67] width 8 height 8
click at [197, 64] on button "Next" at bounding box center [197, 67] width 8 height 8
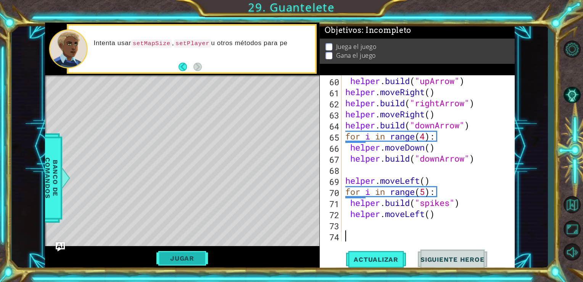
click at [182, 262] on button "Jugar" at bounding box center [182, 258] width 52 height 15
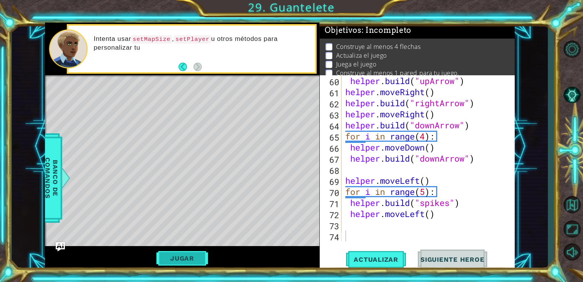
click at [182, 262] on button "Jugar" at bounding box center [182, 258] width 52 height 15
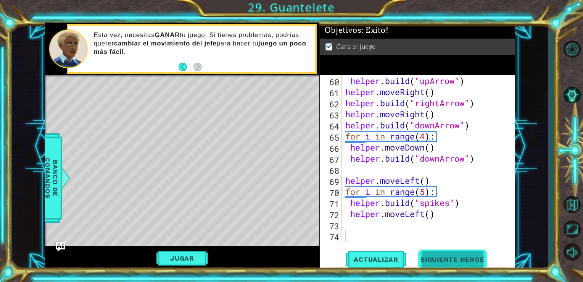
click at [435, 260] on span "Siguiente Heroe" at bounding box center [452, 259] width 79 height 8
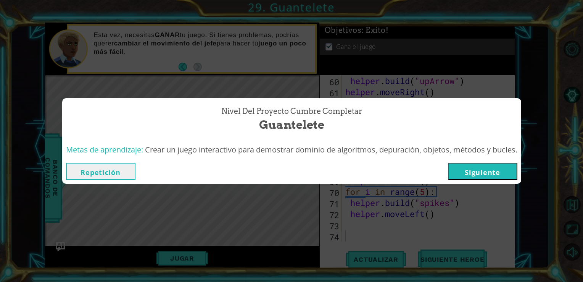
click at [496, 170] on button "Siguiente" at bounding box center [482, 171] width 69 height 17
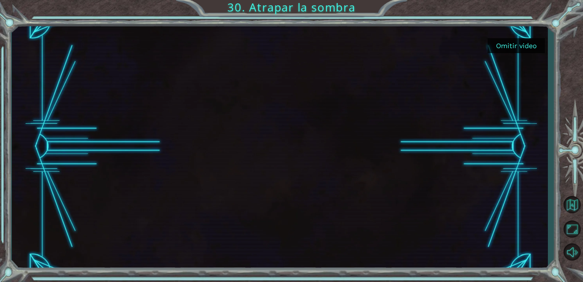
click at [522, 48] on button "Omitir video" at bounding box center [516, 45] width 57 height 15
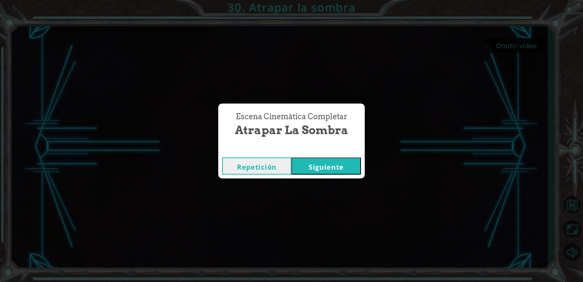
click at [340, 162] on button "Siguiente" at bounding box center [326, 165] width 69 height 17
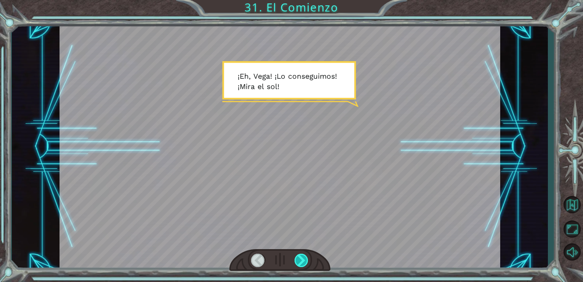
click at [298, 260] on div at bounding box center [302, 259] width 14 height 13
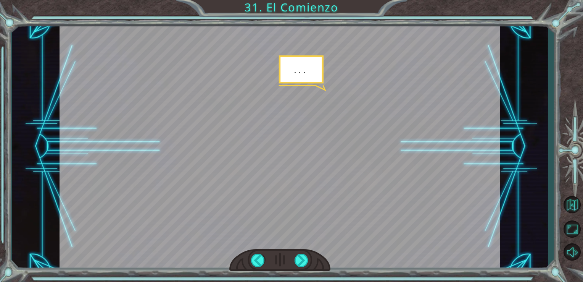
click at [311, 256] on div at bounding box center [280, 260] width 102 height 22
click at [304, 258] on div at bounding box center [302, 259] width 14 height 13
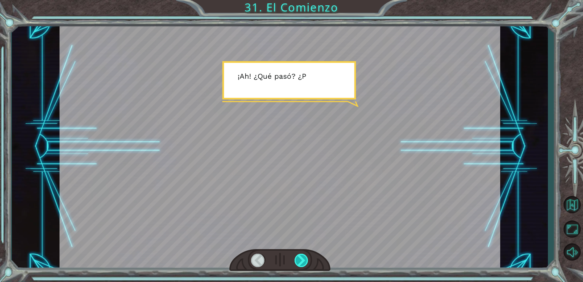
click at [304, 258] on div at bounding box center [302, 259] width 14 height 13
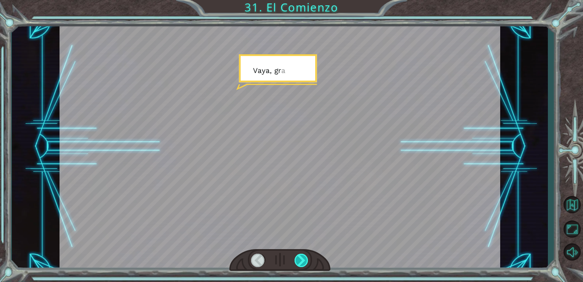
click at [304, 258] on div at bounding box center [302, 259] width 14 height 13
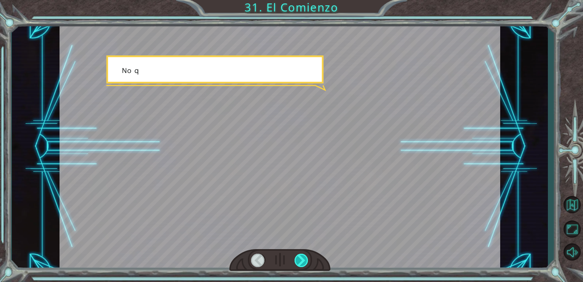
click at [304, 258] on div at bounding box center [302, 259] width 14 height 13
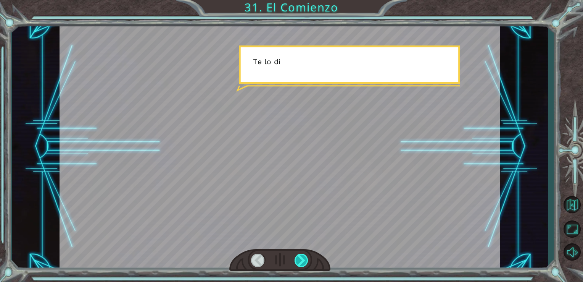
click at [304, 258] on div at bounding box center [302, 259] width 14 height 13
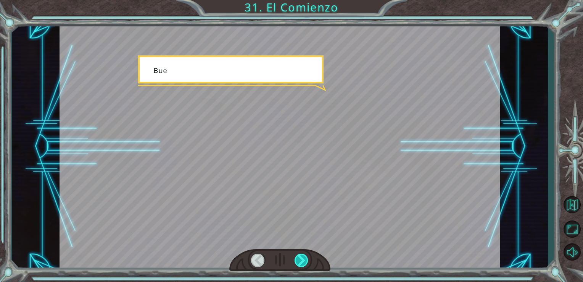
click at [304, 258] on div at bounding box center [302, 259] width 14 height 13
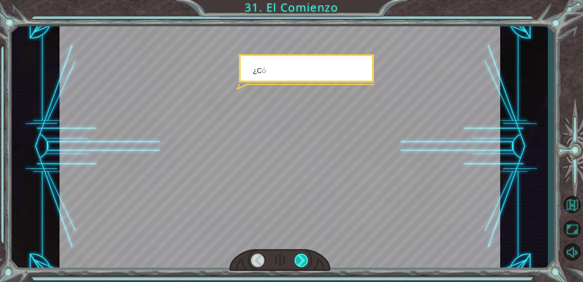
click at [304, 258] on div at bounding box center [302, 259] width 14 height 13
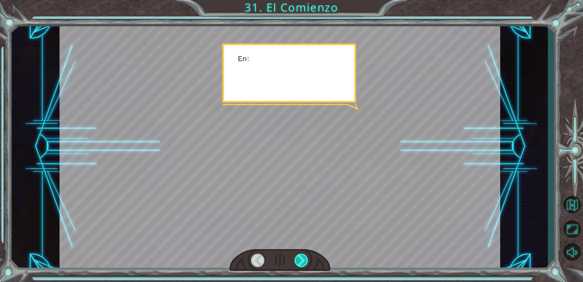
click at [304, 258] on div at bounding box center [302, 259] width 14 height 13
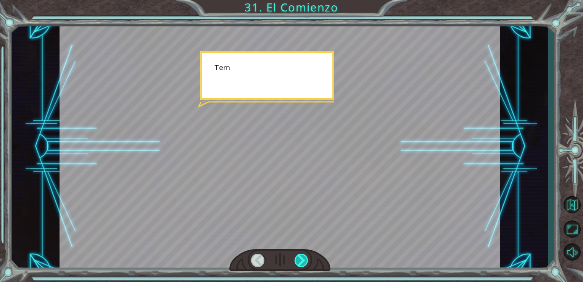
click at [304, 258] on div at bounding box center [302, 259] width 14 height 13
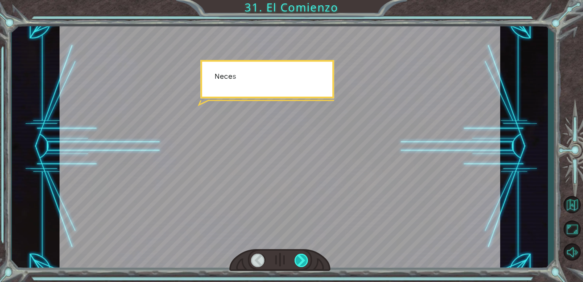
click at [304, 258] on div at bounding box center [302, 259] width 14 height 13
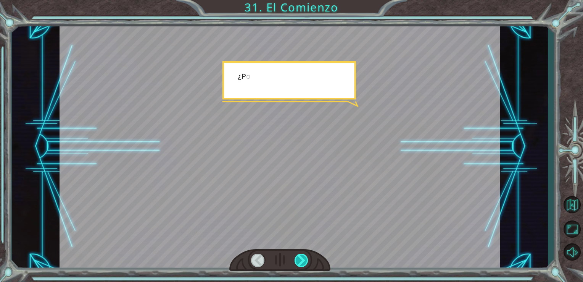
click at [304, 258] on div at bounding box center [302, 259] width 14 height 13
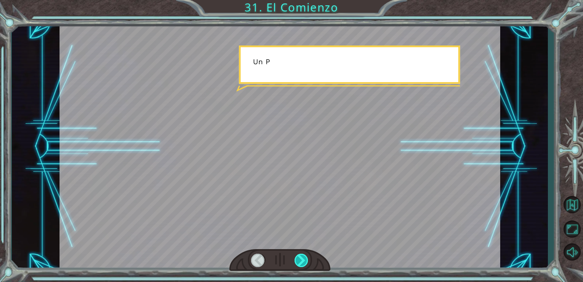
click at [304, 258] on div at bounding box center [302, 259] width 14 height 13
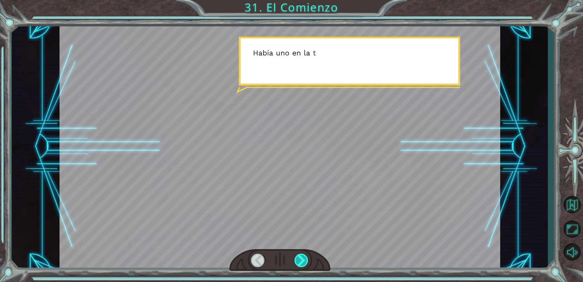
click at [304, 258] on div at bounding box center [302, 259] width 14 height 13
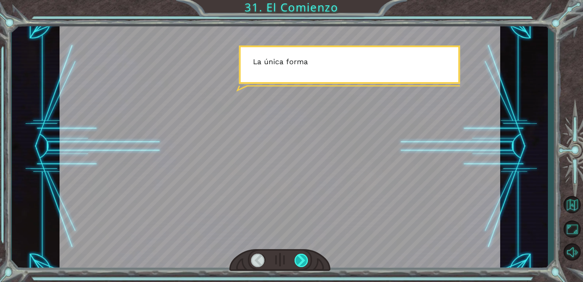
click at [304, 258] on div at bounding box center [302, 259] width 14 height 13
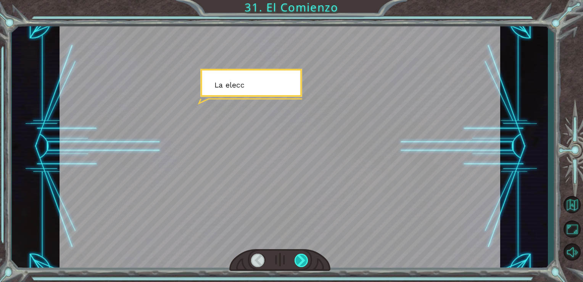
click at [304, 258] on div at bounding box center [302, 259] width 14 height 13
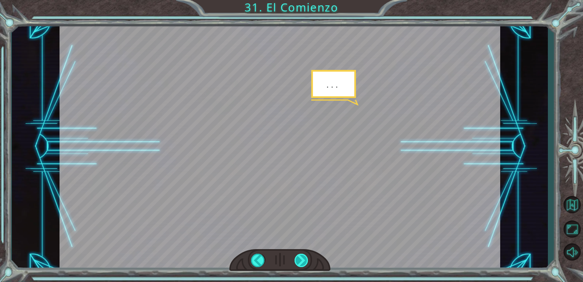
click at [303, 258] on div at bounding box center [302, 259] width 14 height 13
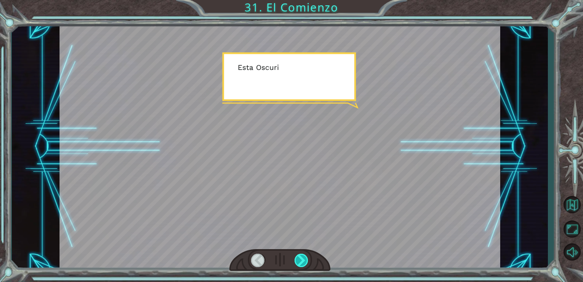
click at [303, 258] on div at bounding box center [302, 259] width 14 height 13
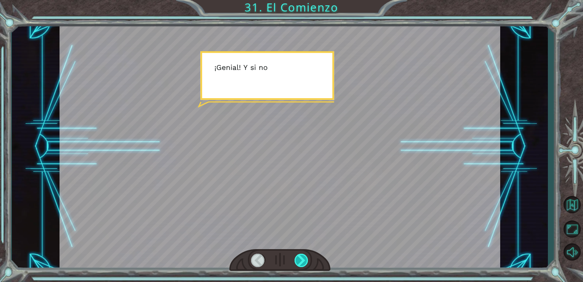
click at [303, 258] on div at bounding box center [302, 259] width 14 height 13
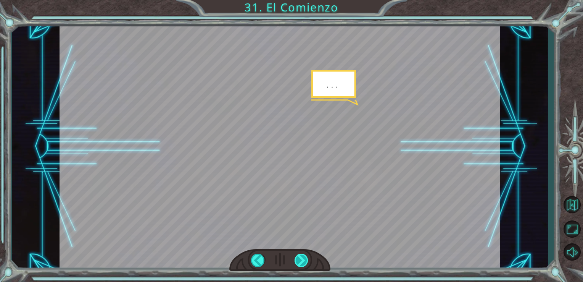
click at [303, 258] on div at bounding box center [302, 259] width 14 height 13
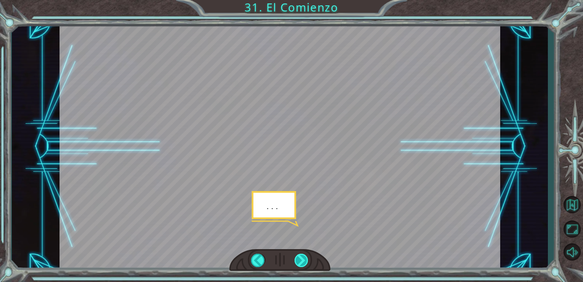
click at [303, 258] on div at bounding box center [302, 259] width 14 height 13
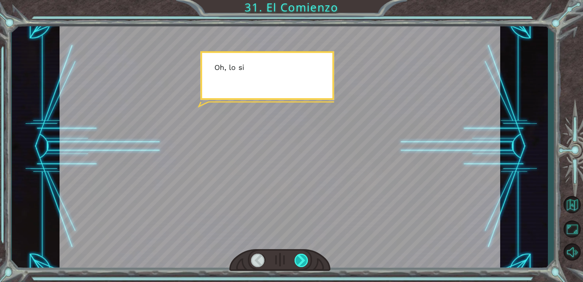
click at [303, 258] on div at bounding box center [302, 259] width 14 height 13
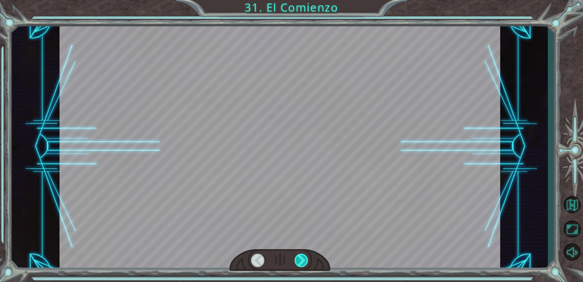
click at [303, 258] on div at bounding box center [302, 259] width 14 height 13
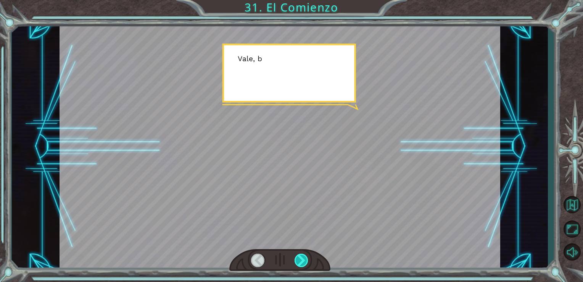
click at [303, 258] on div at bounding box center [302, 259] width 14 height 13
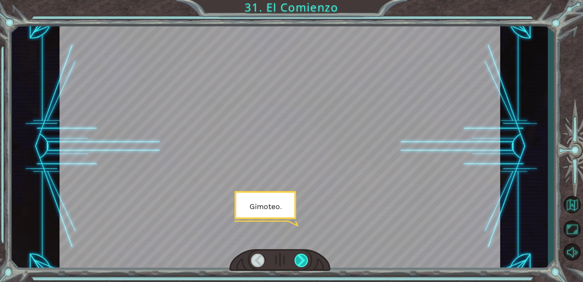
click at [303, 258] on div at bounding box center [302, 259] width 14 height 13
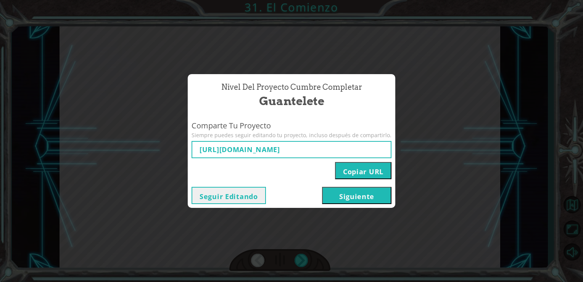
type input "[URL][DOMAIN_NAME]"
click at [352, 166] on button "Copiar URL" at bounding box center [363, 170] width 56 height 17
click at [380, 193] on button "Siguiente" at bounding box center [356, 195] width 69 height 17
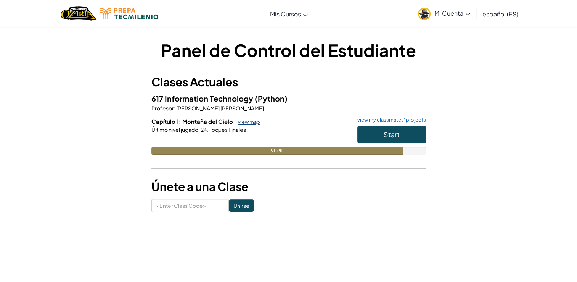
click at [247, 122] on link "view map" at bounding box center [247, 122] width 26 height 6
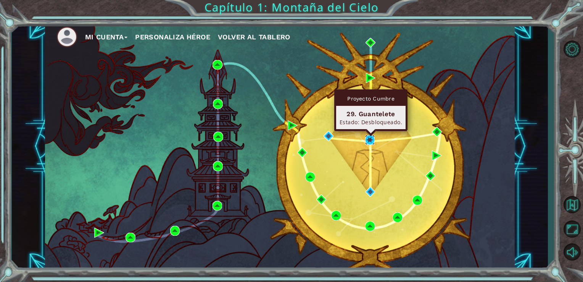
click at [371, 141] on img at bounding box center [370, 140] width 10 height 10
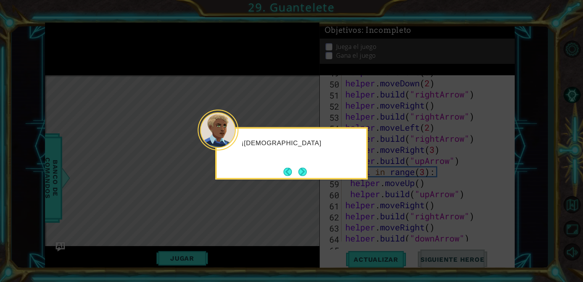
click at [239, 144] on div "¡[DEMOGRAPHIC_DATA]" at bounding box center [292, 146] width 150 height 30
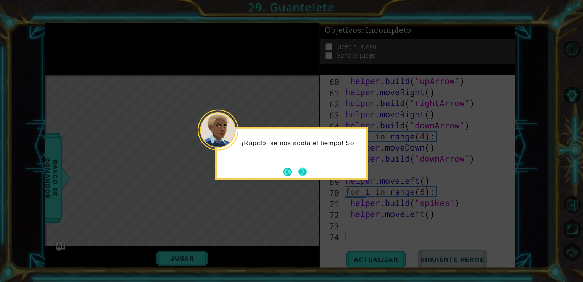
click at [303, 173] on button "Next" at bounding box center [302, 171] width 8 height 8
click at [302, 171] on button "Next" at bounding box center [302, 171] width 8 height 8
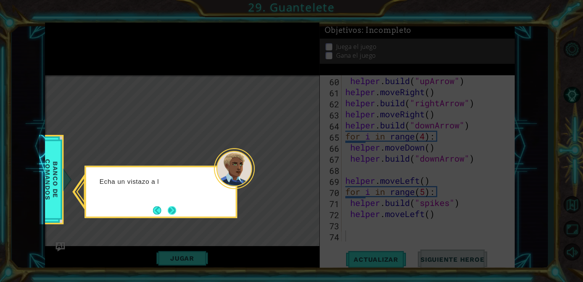
click at [171, 206] on button "Next" at bounding box center [172, 210] width 8 height 8
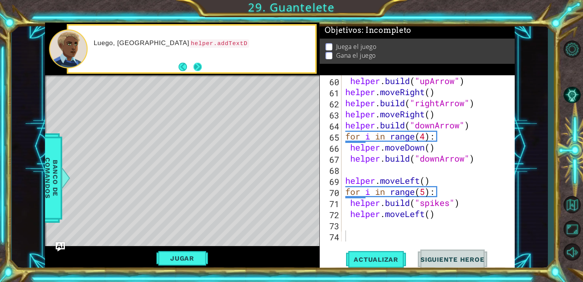
click at [195, 67] on button "Next" at bounding box center [197, 67] width 8 height 8
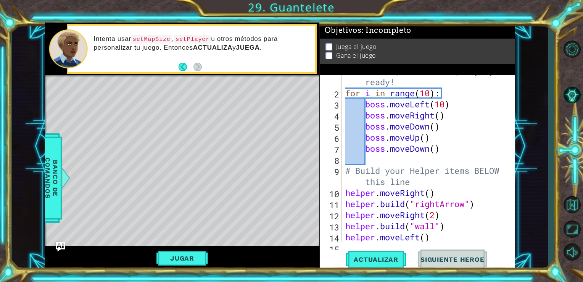
scroll to position [35, 0]
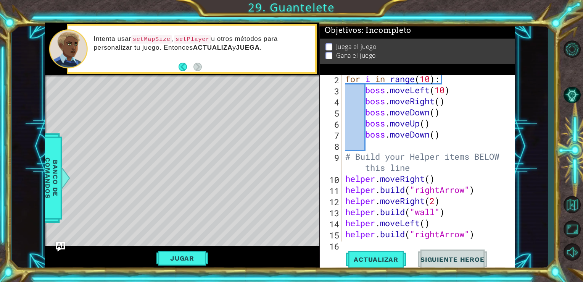
click at [461, 108] on div "for i in range ( 10 ) : boss . moveLeft ( 10 ) boss . moveRight ( ) boss . move…" at bounding box center [428, 167] width 168 height 188
click at [464, 111] on div "for i in range ( 10 ) : boss . moveLeft ( 10 ) boss . moveRight ( ) boss . move…" at bounding box center [428, 167] width 168 height 188
click at [387, 124] on div "for i in range ( 10 ) : boss . moveLeft ( 10 ) boss . moveRight ( ) boss . move…" at bounding box center [428, 167] width 168 height 188
click at [355, 114] on div "for i in range ( 10 ) : boss . moveLeft ( 10 ) boss . moveRight ( ) boss . move…" at bounding box center [428, 167] width 168 height 188
click at [352, 203] on div "for i in range ( 10 ) : boss . moveLeft ( 10 ) boss . moveRight ( ) boss . move…" at bounding box center [428, 167] width 168 height 188
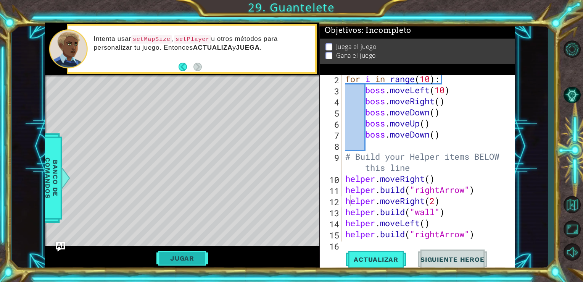
click at [190, 259] on button "Jugar" at bounding box center [182, 258] width 52 height 15
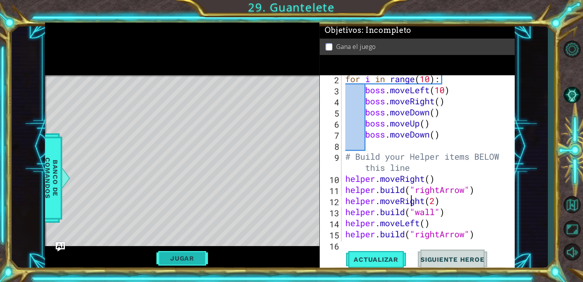
click at [179, 259] on button "Jugar" at bounding box center [182, 258] width 52 height 15
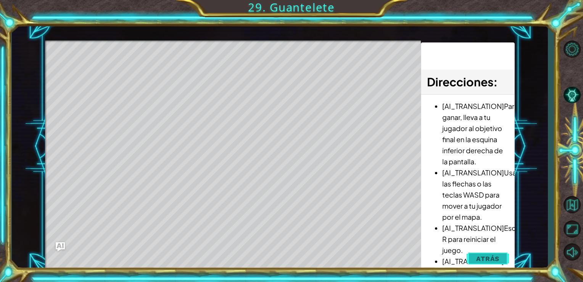
click at [487, 258] on span "Atrás" at bounding box center [487, 259] width 23 height 8
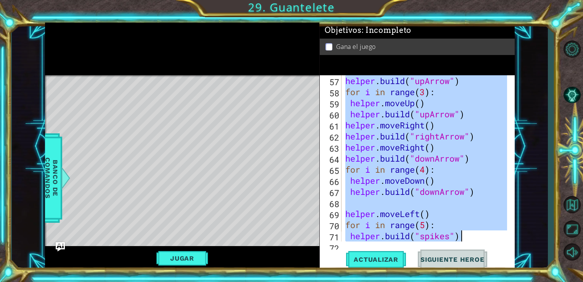
scroll to position [686, 0]
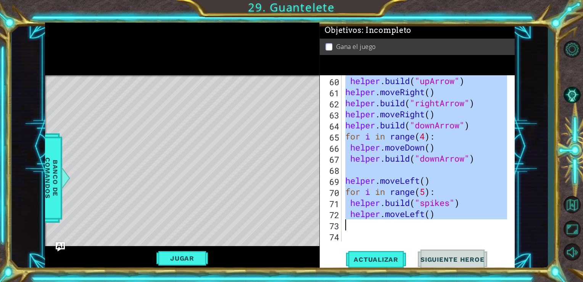
drag, startPoint x: 345, startPoint y: 80, endPoint x: 459, endPoint y: 226, distance: 185.1
click at [459, 226] on div "helper . build ( "upArrow" ) helper . moveRight ( ) helper . build ( "rightArro…" at bounding box center [428, 169] width 168 height 188
type textarea "helper.moveLeft()"
